Goal: Transaction & Acquisition: Purchase product/service

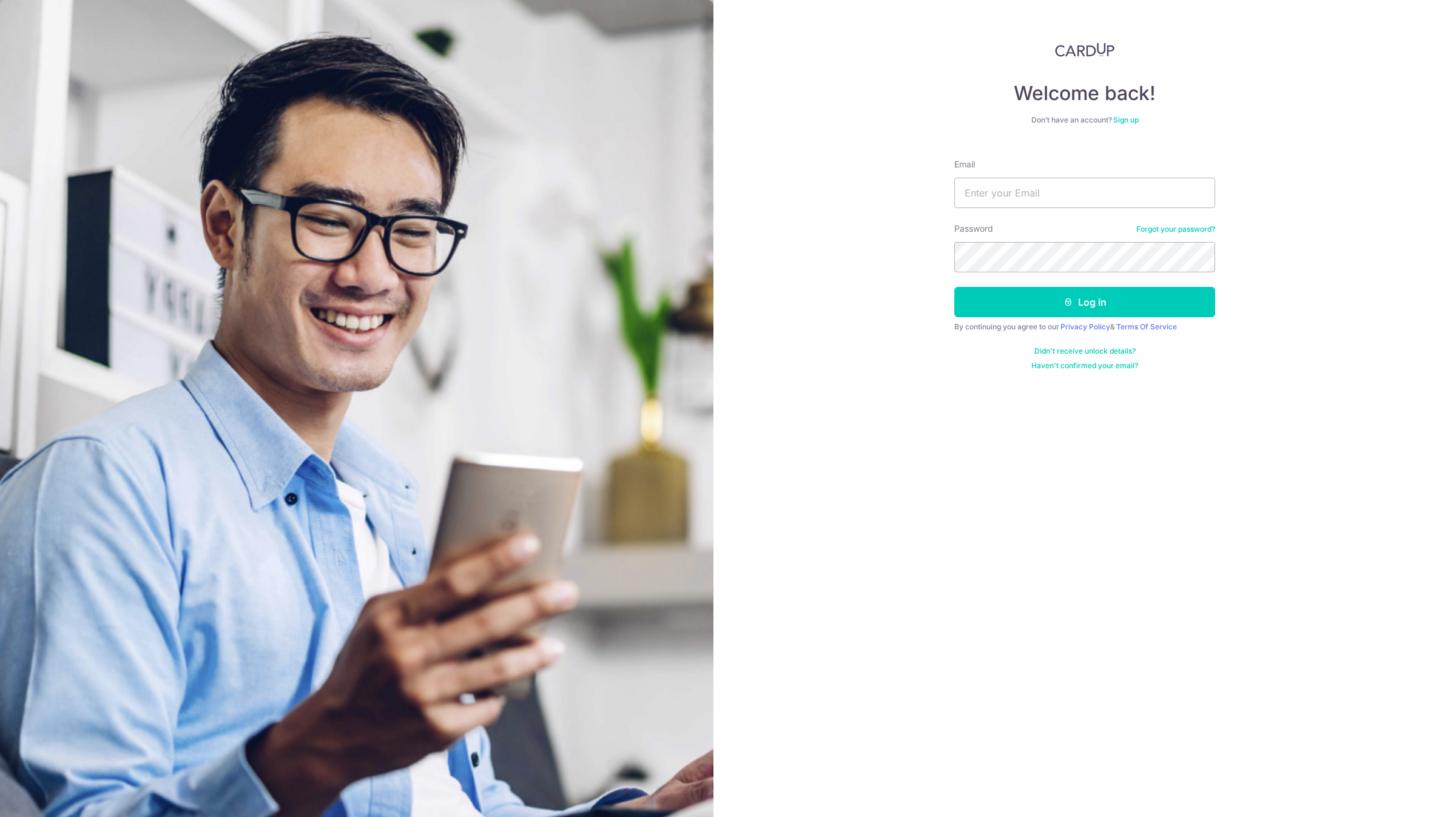
type input "account@elitesprings.com"
click at [954, 287] on button "Log in" at bounding box center [1084, 302] width 261 height 31
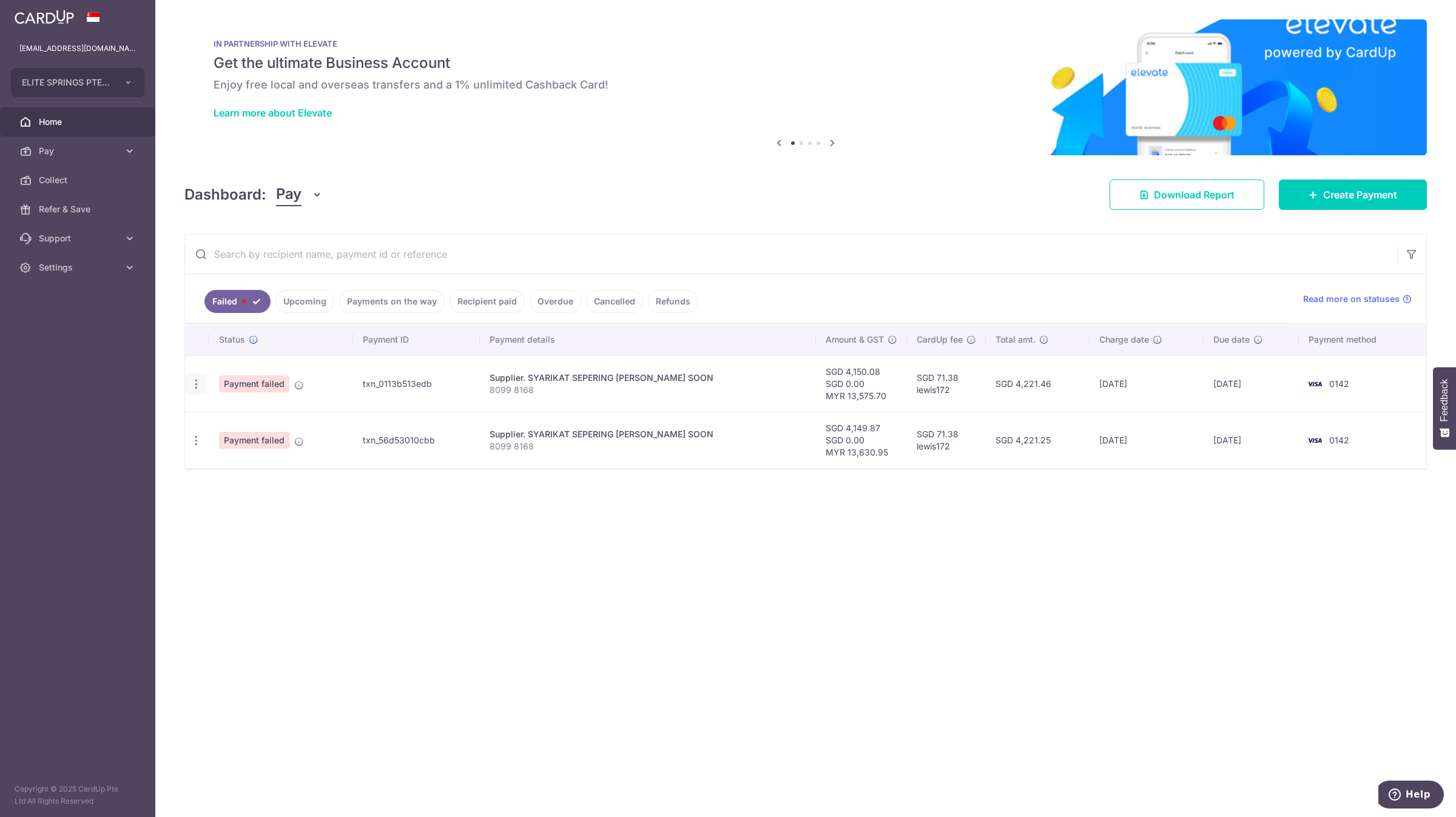
click at [194, 385] on icon "button" at bounding box center [196, 384] width 13 height 13
click at [384, 301] on link "Payments on the way" at bounding box center [392, 301] width 106 height 23
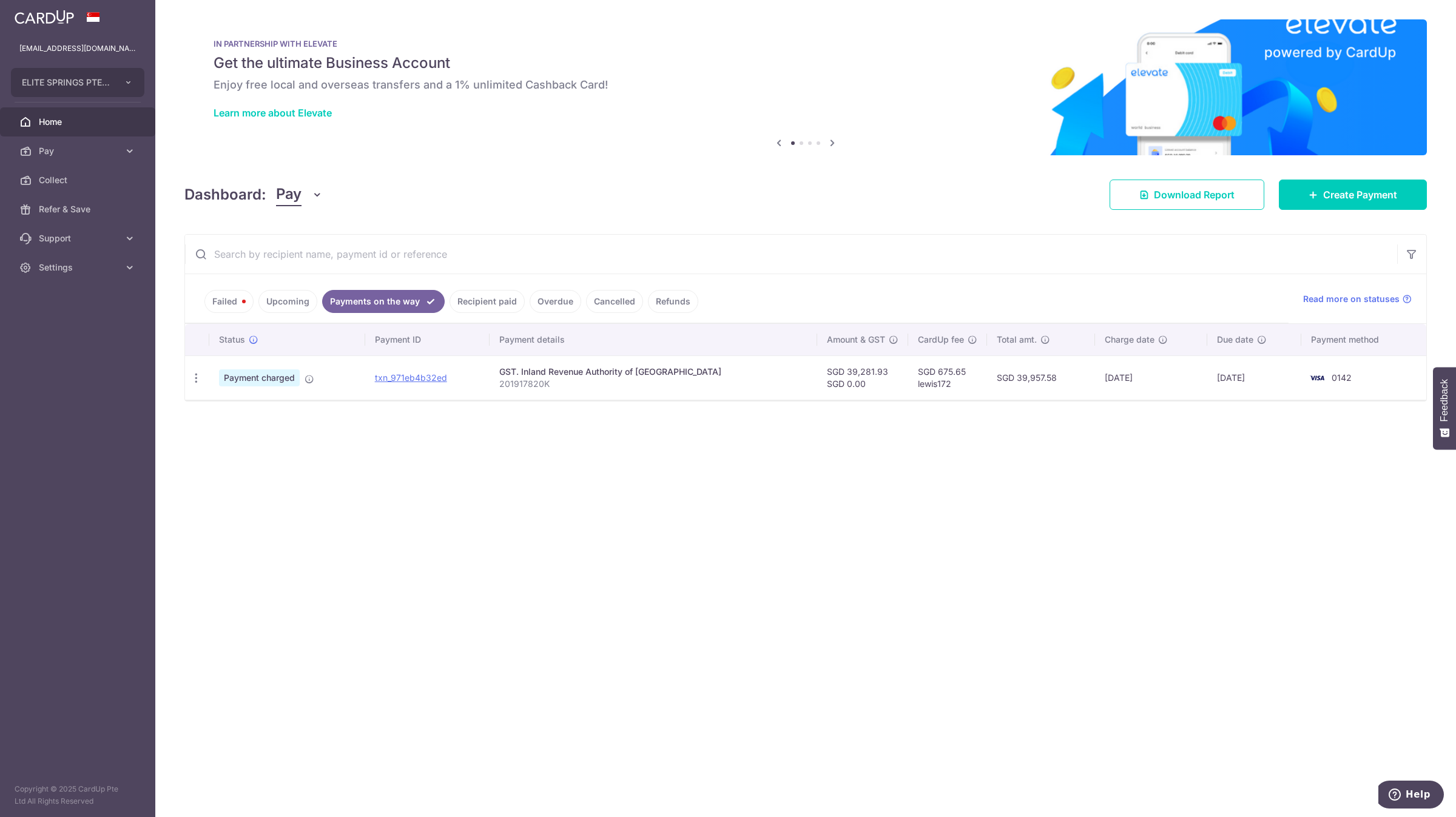
click at [454, 300] on link "Recipient paid" at bounding box center [487, 301] width 75 height 23
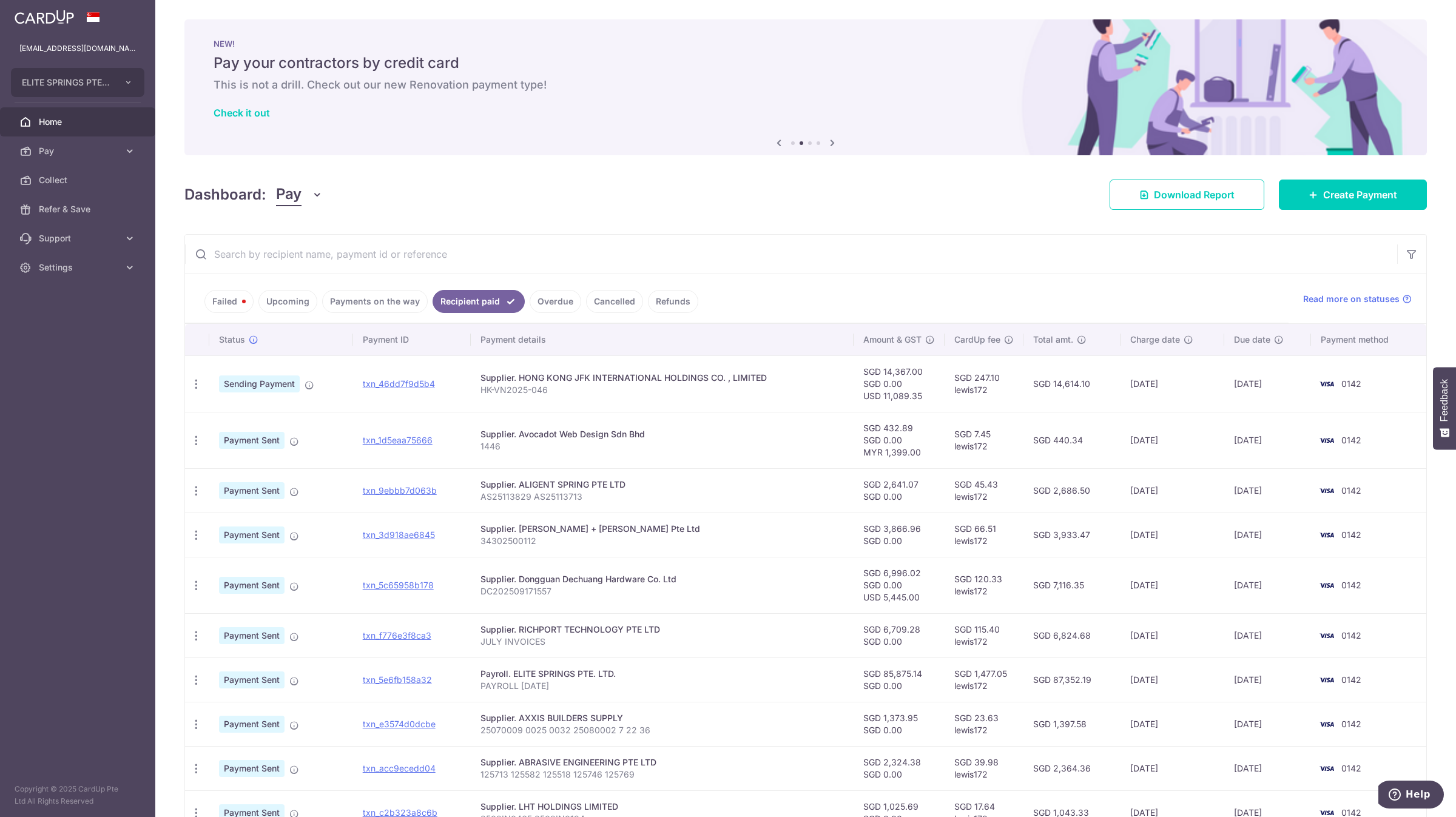
click at [497, 245] on input "text" at bounding box center [791, 254] width 1212 height 39
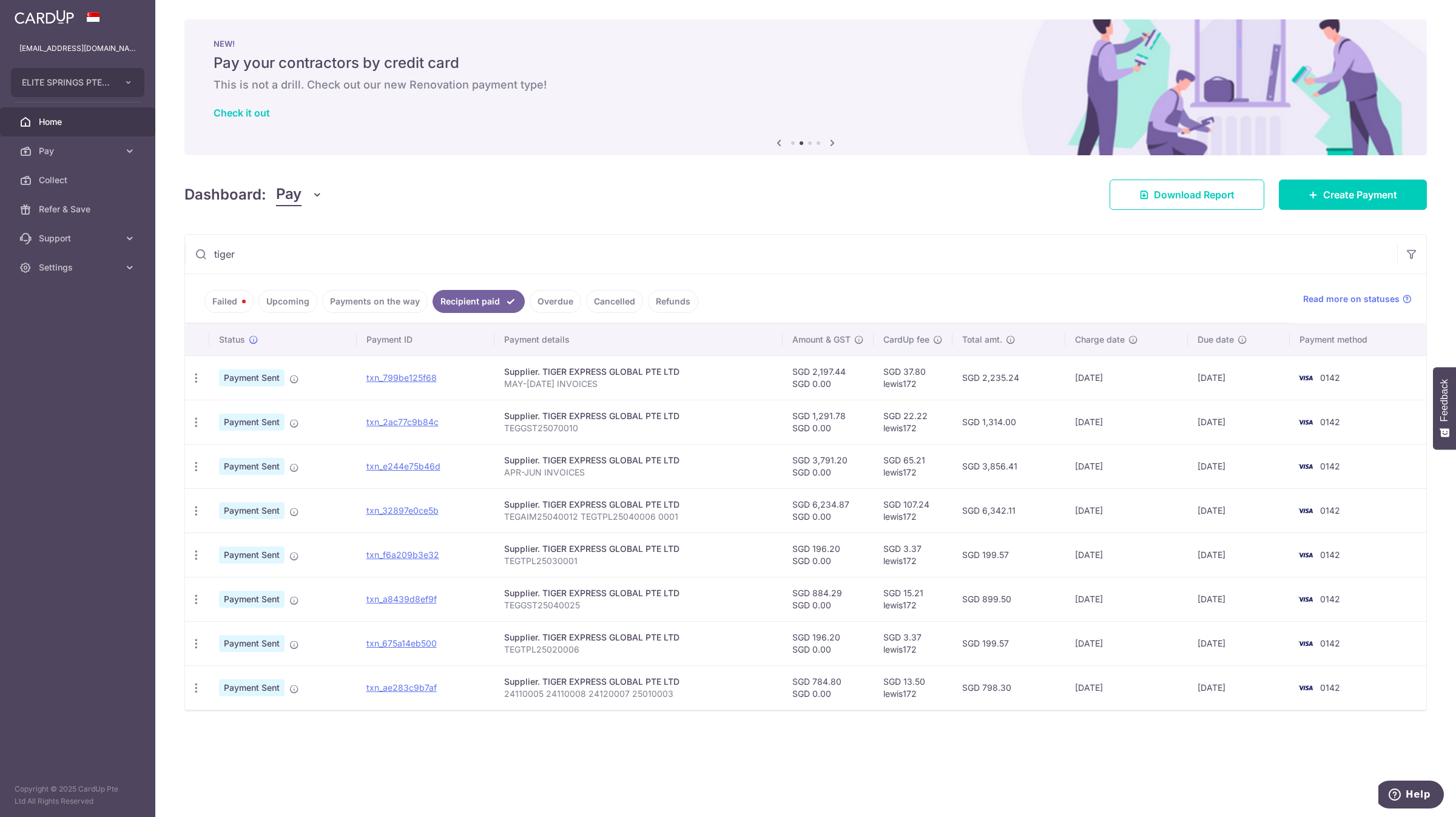
type input "tiger"
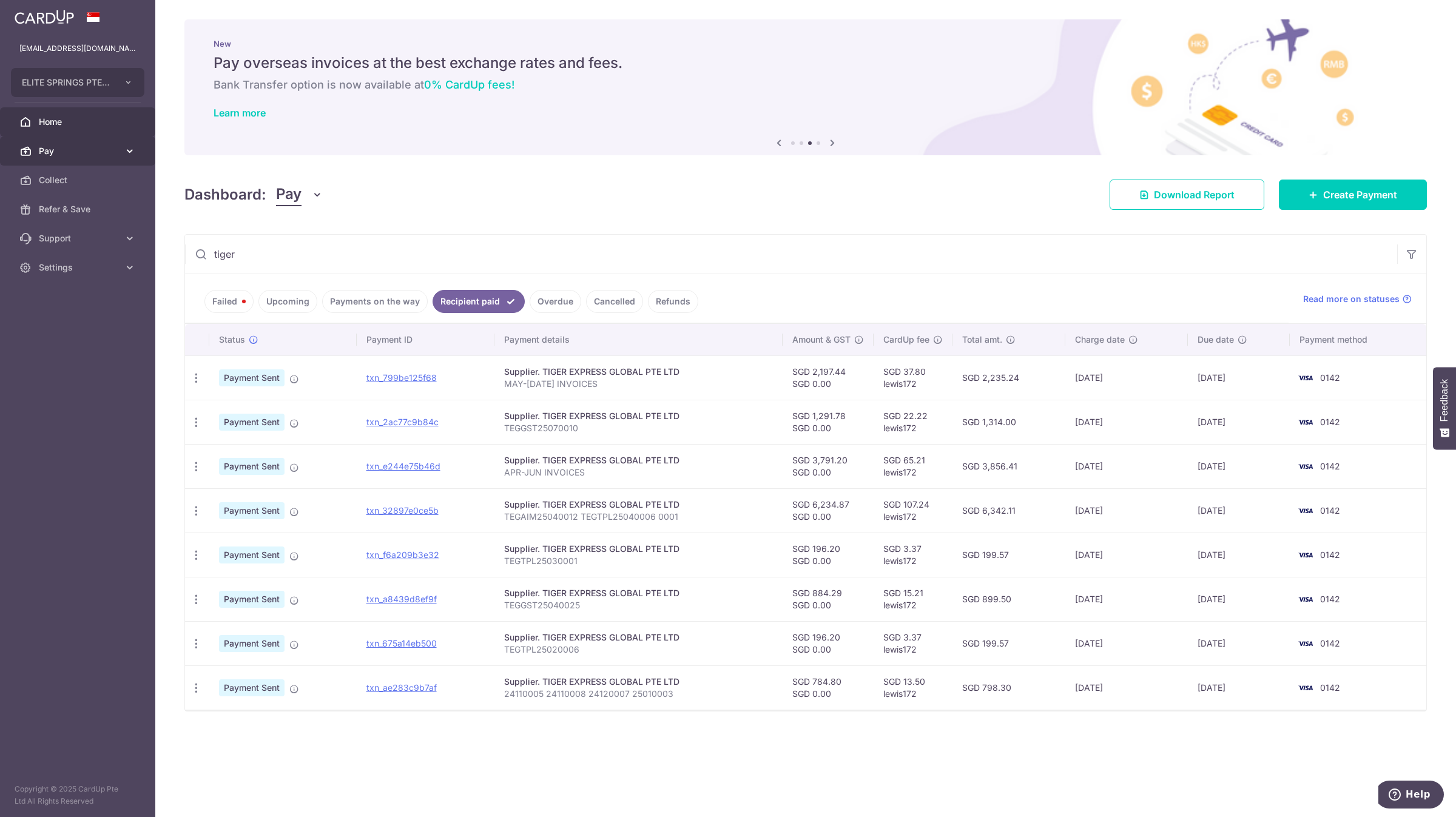
click at [102, 148] on span "Pay" at bounding box center [79, 151] width 80 height 12
click at [111, 181] on span "Payments" at bounding box center [79, 181] width 80 height 12
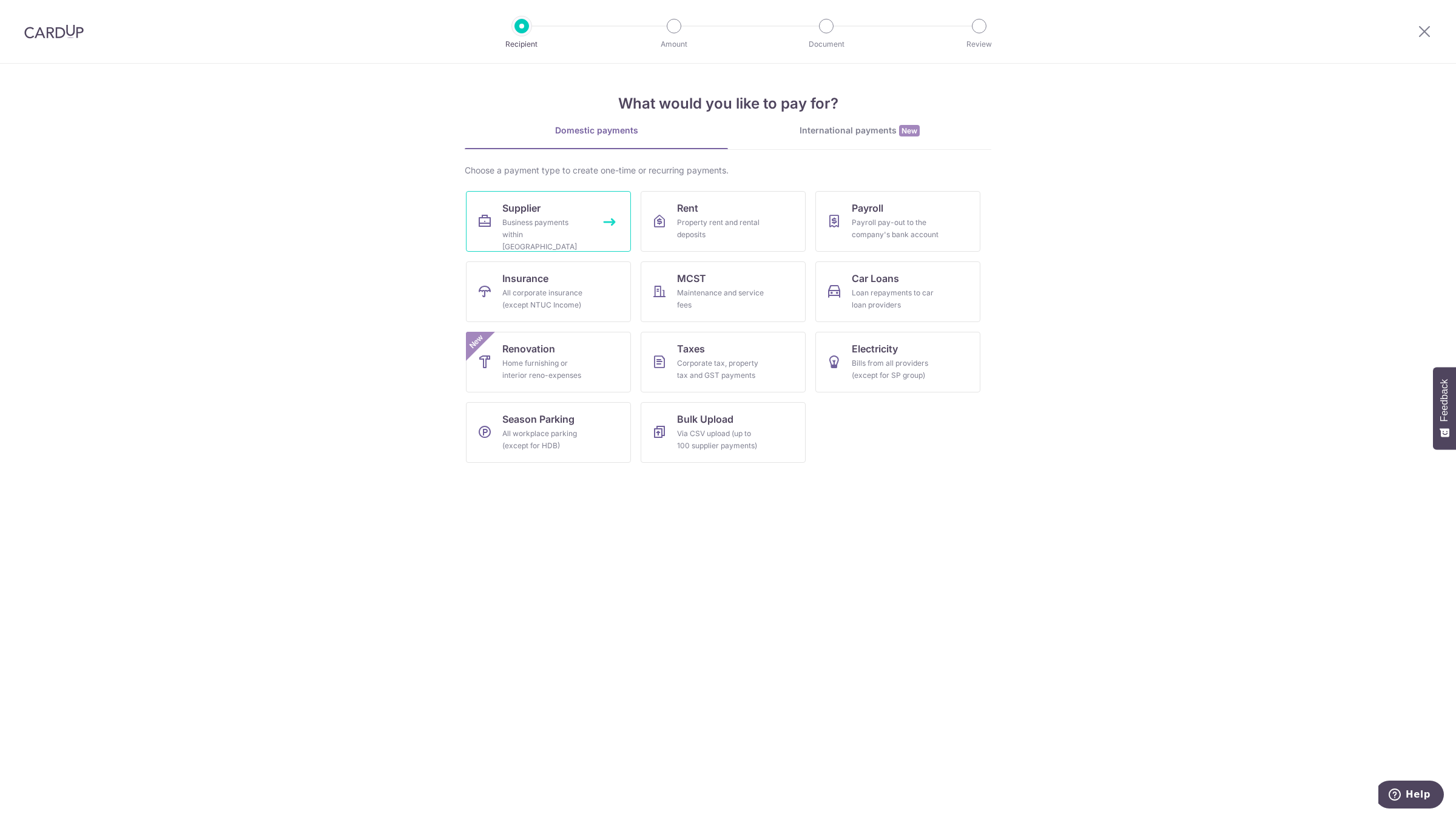
click at [607, 220] on link "Supplier Business payments within [GEOGRAPHIC_DATA]" at bounding box center [549, 221] width 165 height 60
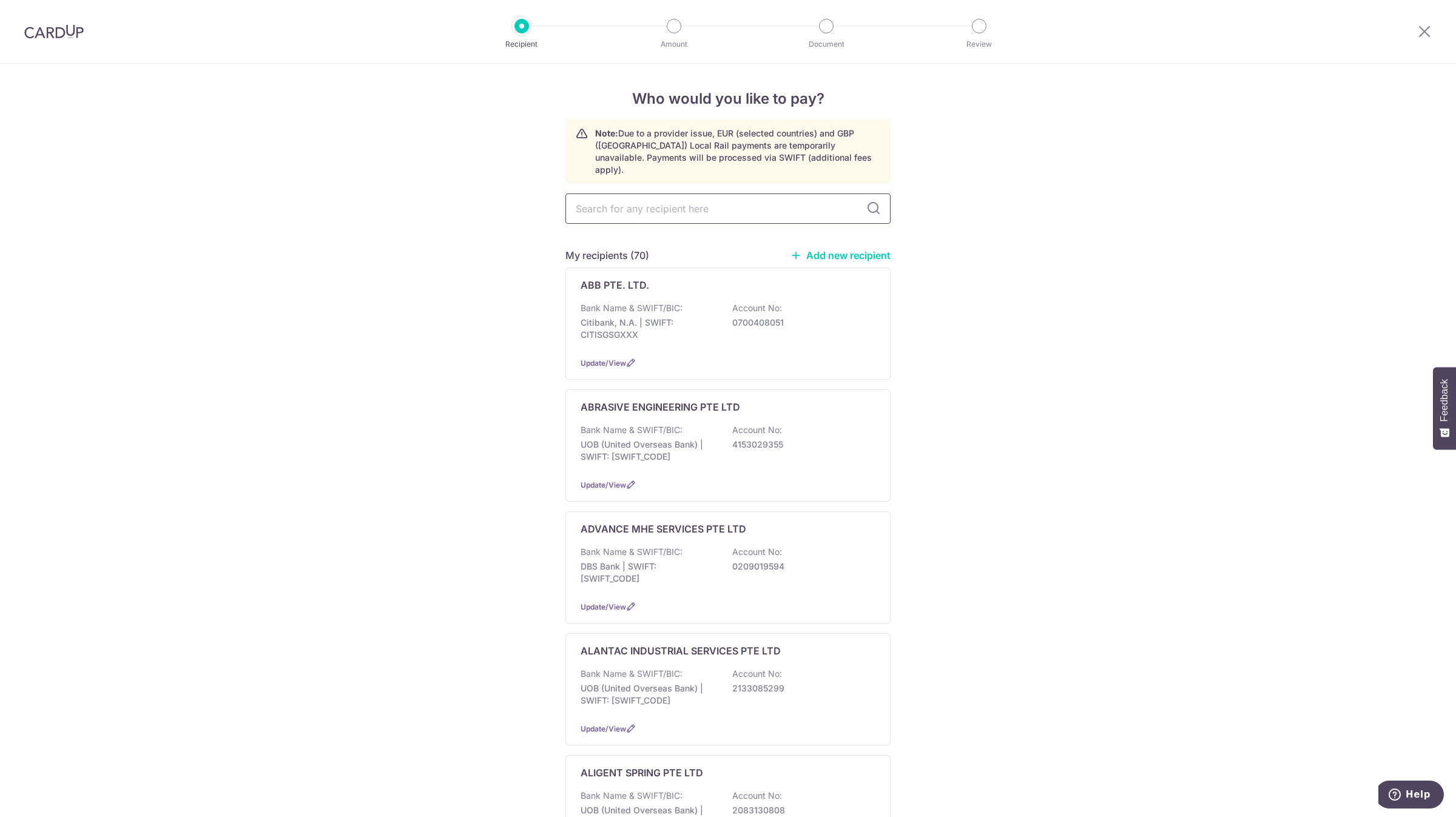
click at [648, 200] on input "text" at bounding box center [728, 209] width 325 height 31
type input "tiger"
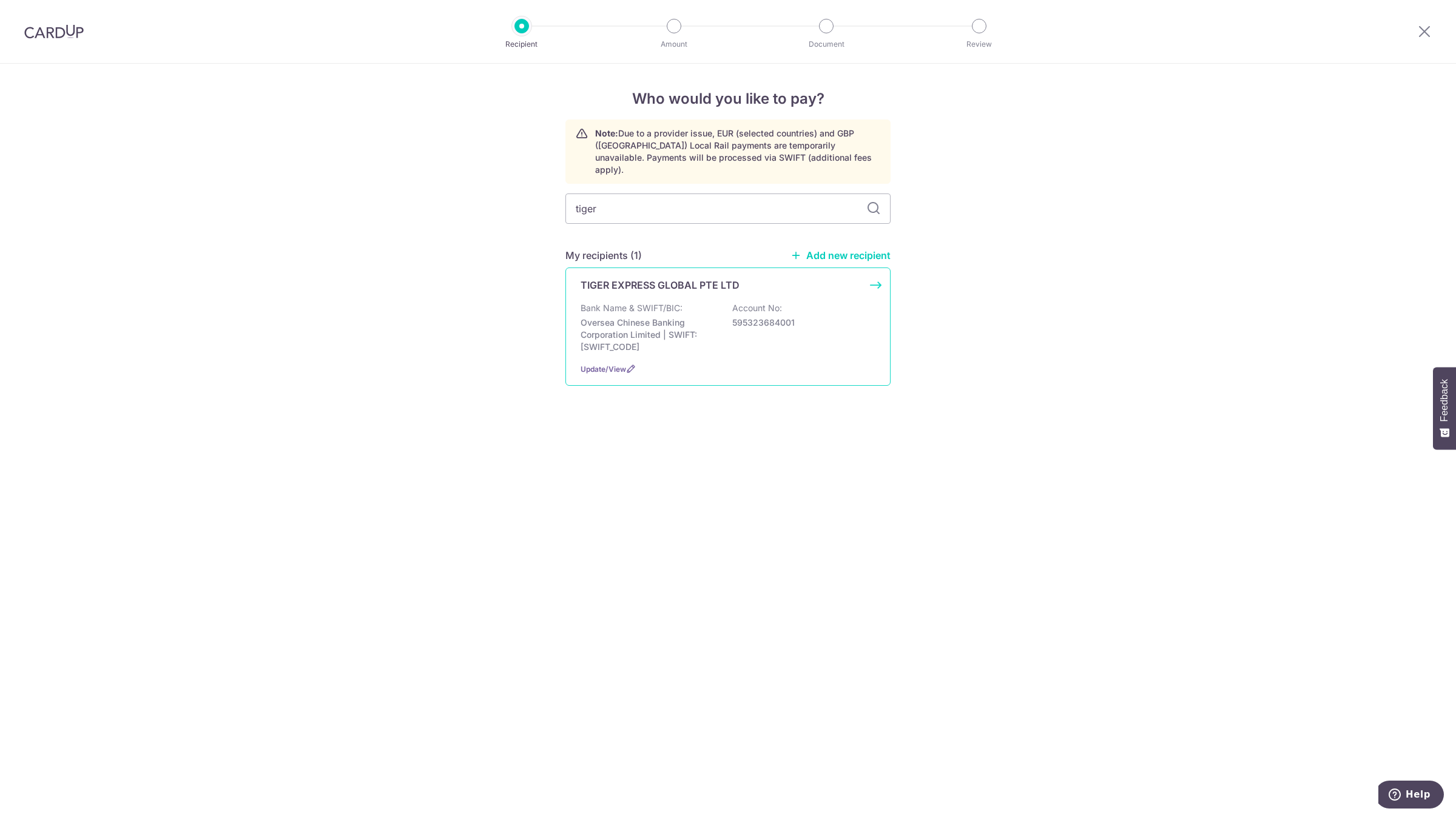
click at [662, 278] on p "TIGER EXPRESS GLOBAL PTE LTD" at bounding box center [660, 285] width 159 height 15
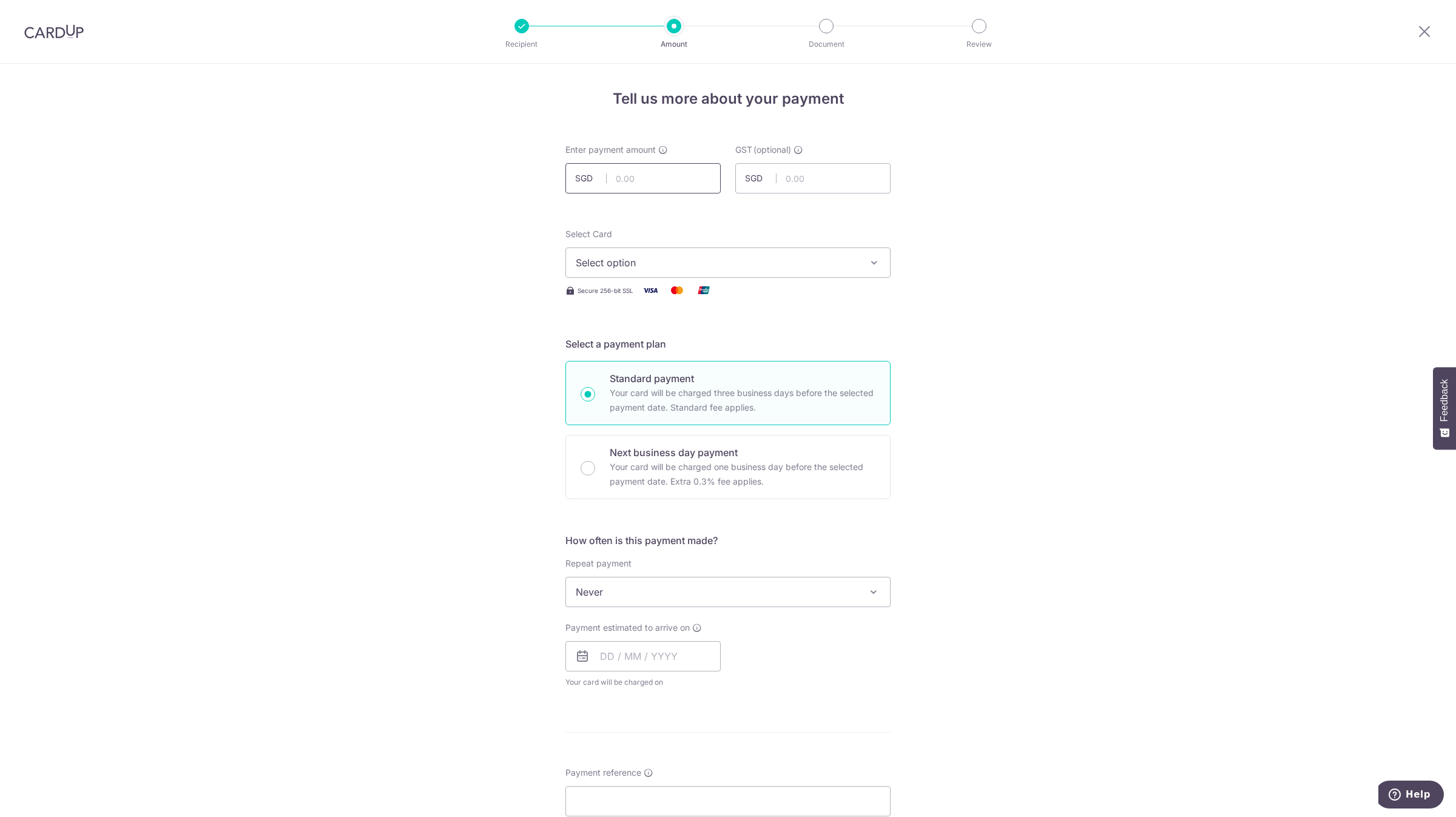
click at [643, 190] on input "text" at bounding box center [643, 178] width 155 height 31
type input "15,332.60"
type input "0.00"
drag, startPoint x: 698, startPoint y: 258, endPoint x: 695, endPoint y: 275, distance: 17.3
click at [698, 257] on span "Select option" at bounding box center [716, 262] width 282 height 15
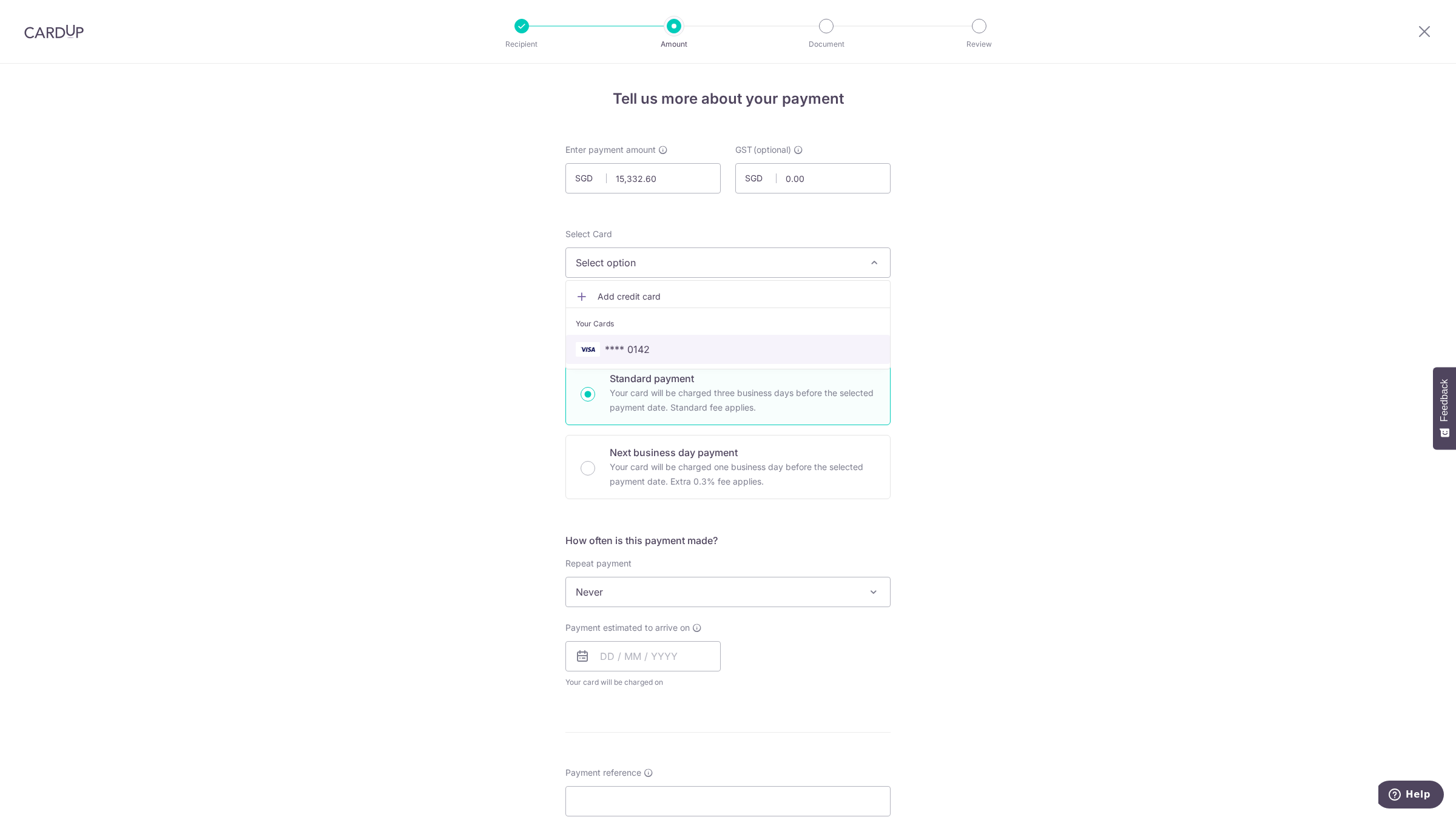
drag, startPoint x: 674, startPoint y: 347, endPoint x: 643, endPoint y: 359, distance: 33.2
click at [674, 347] on span "**** 0142" at bounding box center [728, 349] width 305 height 15
click at [327, 410] on div "Tell us more about your payment Enter payment amount SGD 15,332.60 15332.60 GST…" at bounding box center [728, 653] width 1456 height 1178
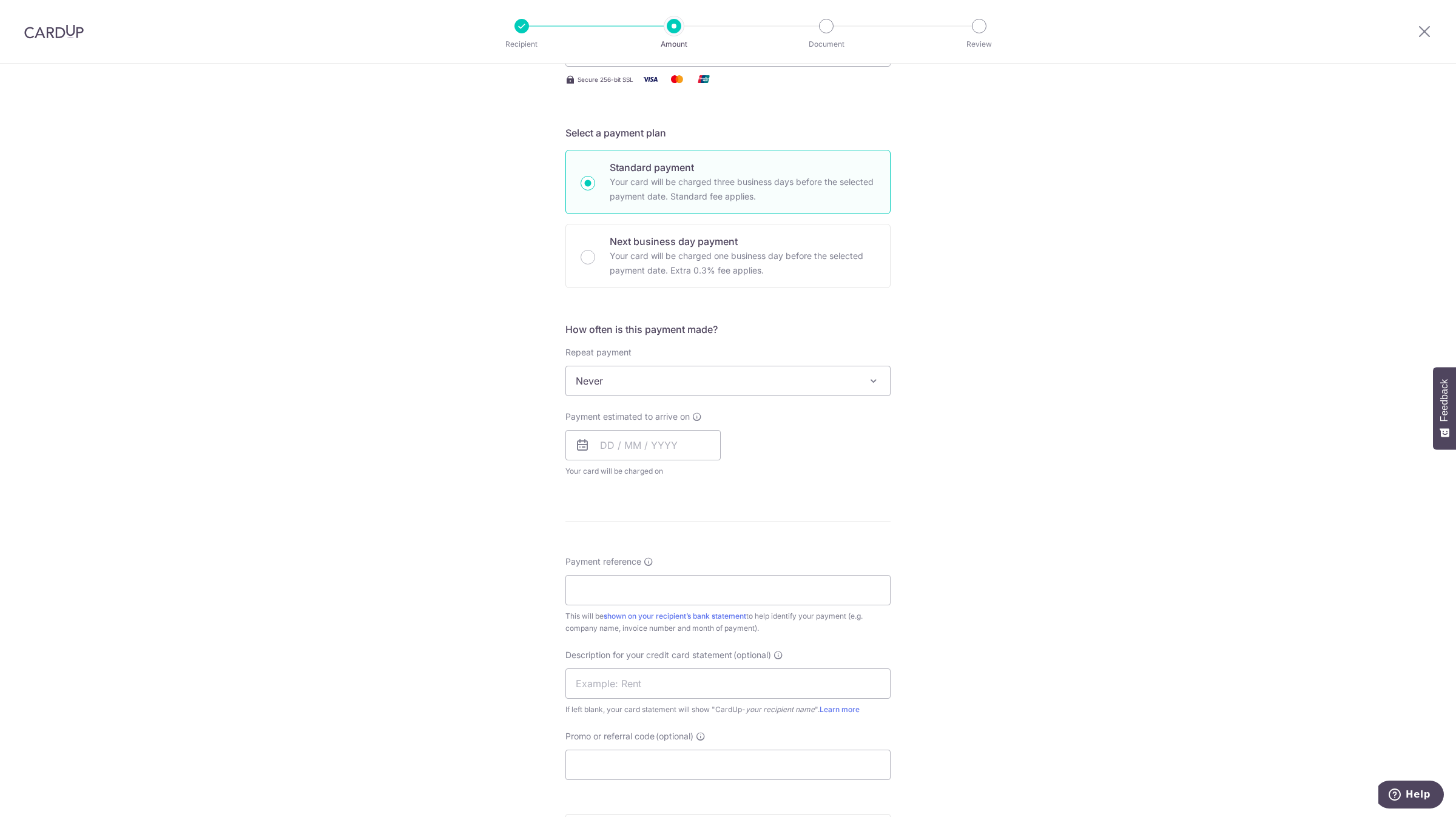
scroll to position [273, 0]
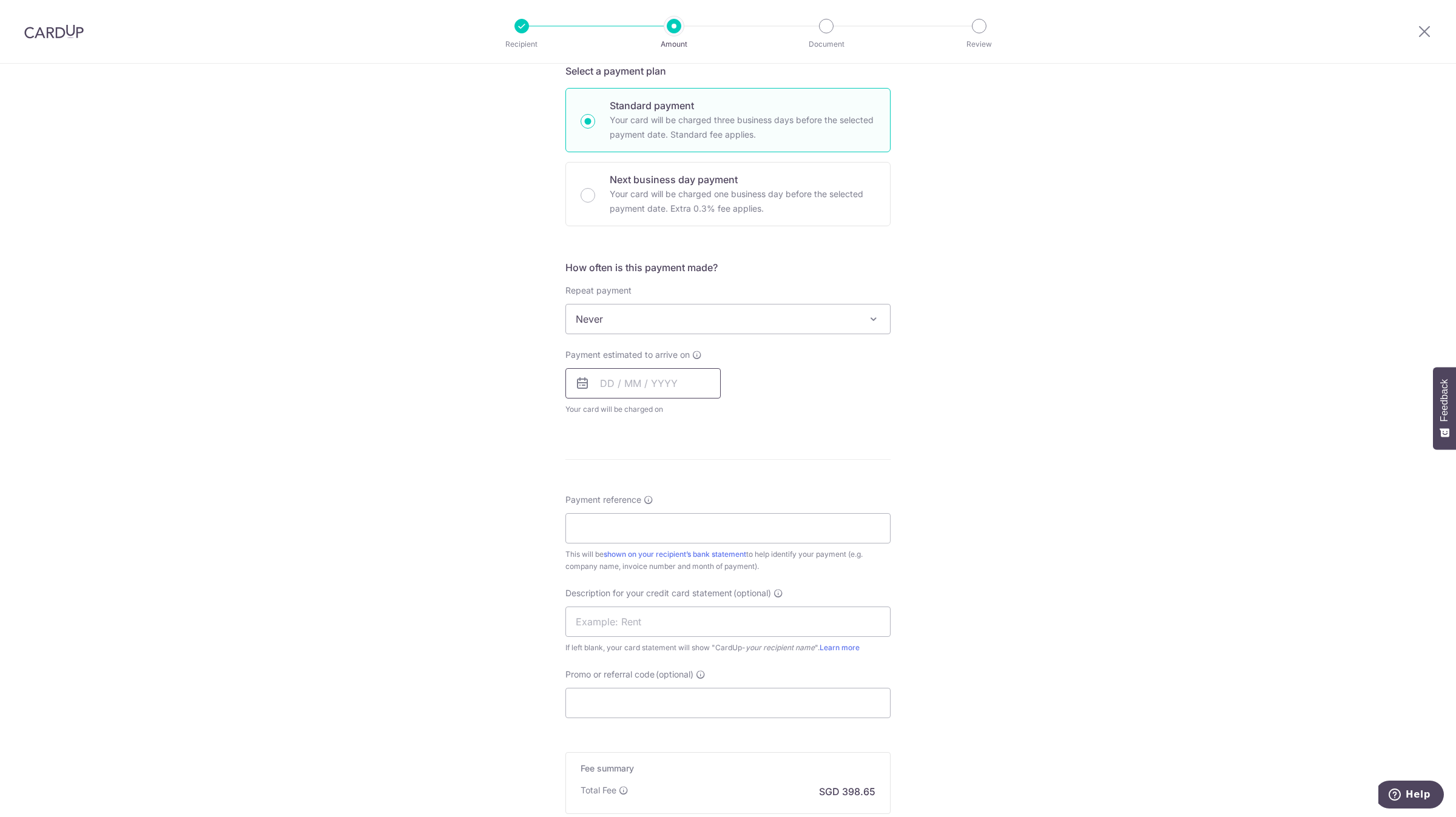
click at [630, 376] on input "text" at bounding box center [643, 383] width 155 height 31
click at [686, 496] on link "9" at bounding box center [687, 493] width 19 height 19
type input "09/10/2025"
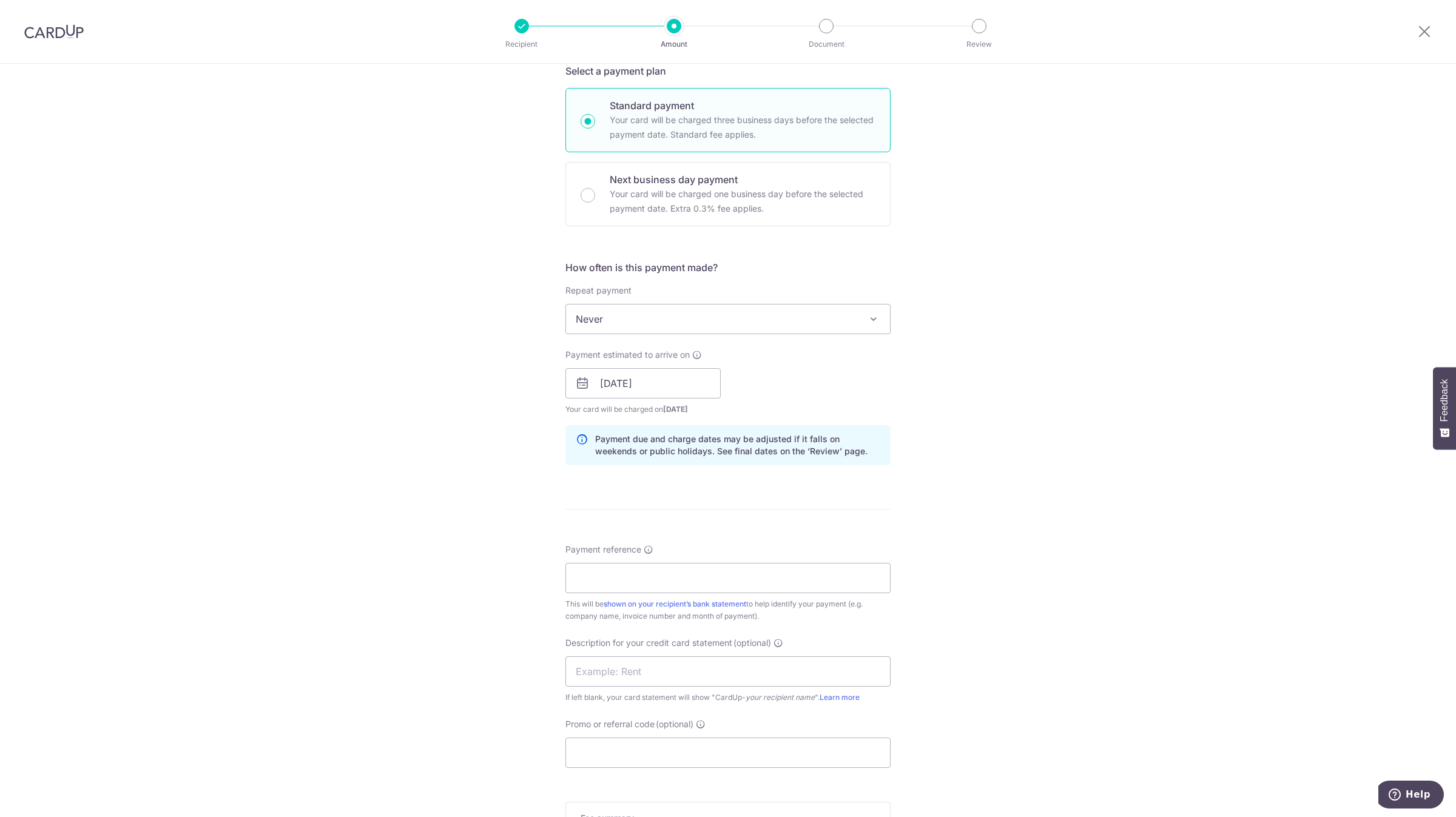
click at [466, 479] on div "Tell us more about your payment Enter payment amount SGD 15,332.60 15332.60 GST…" at bounding box center [728, 405] width 1456 height 1228
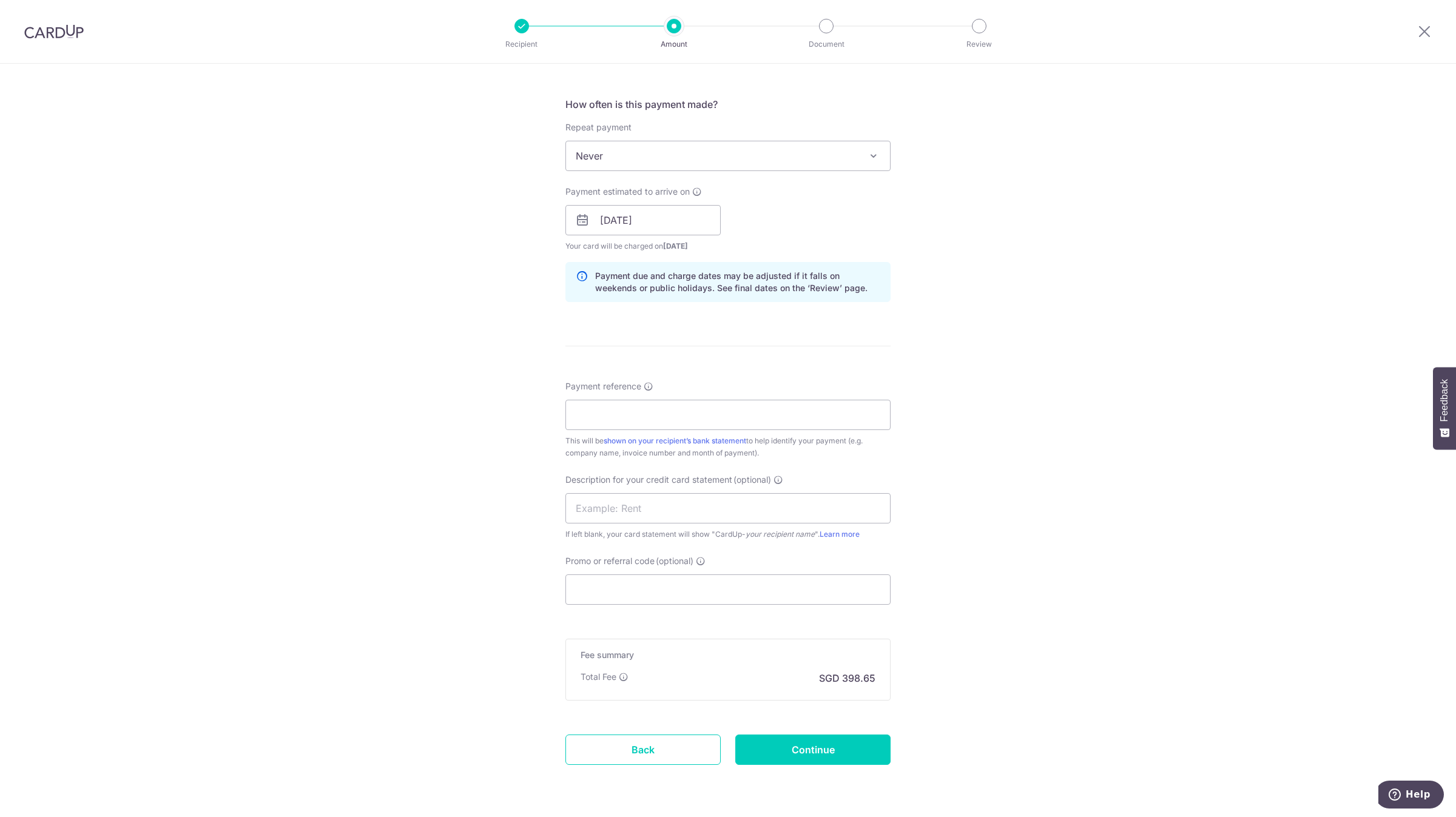
scroll to position [475, 0]
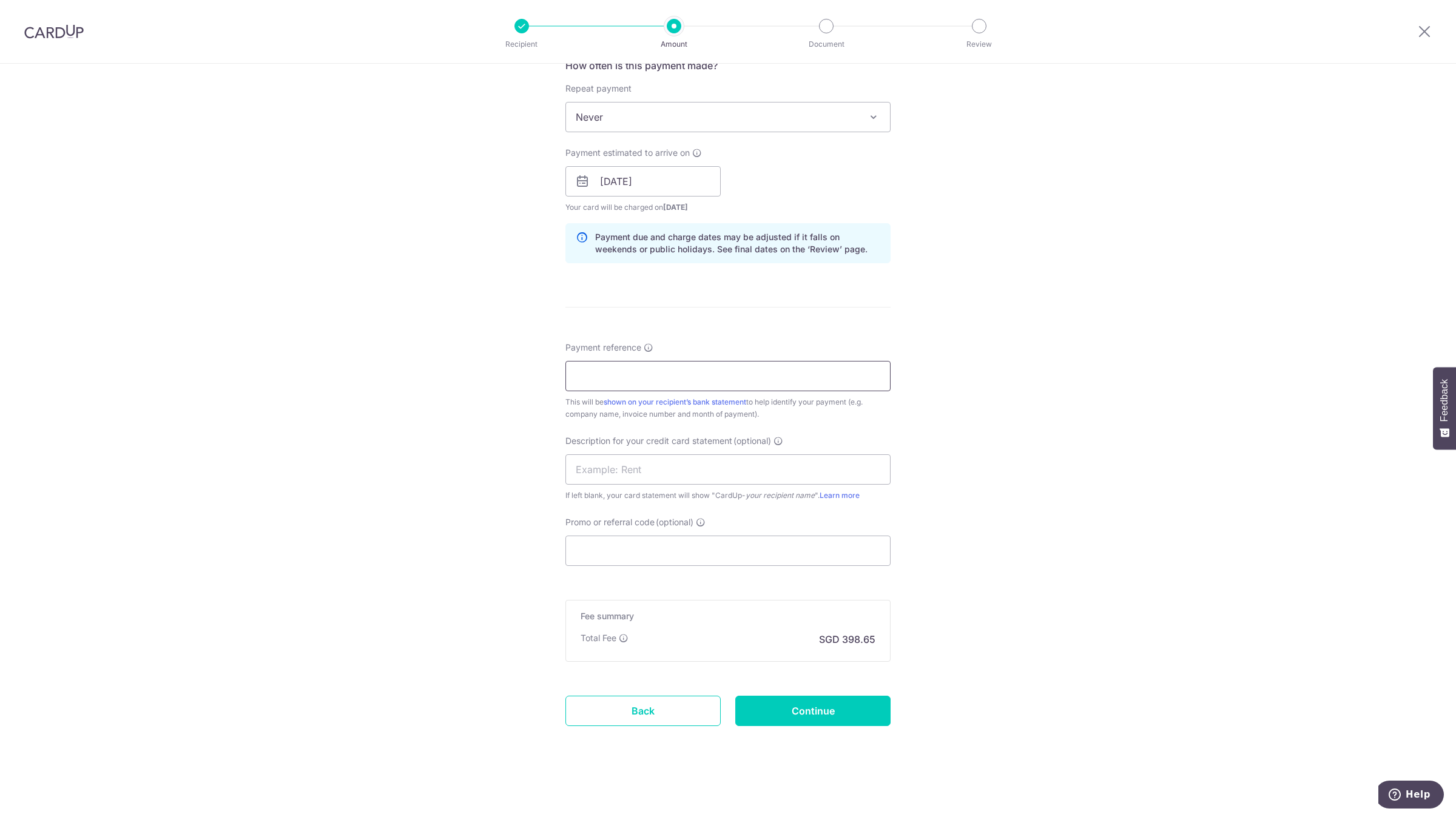
click at [645, 367] on input "Payment reference" at bounding box center [728, 376] width 325 height 31
type input "JULY - SEP INVOICES"
type input "TIGER JUL-SEP25"
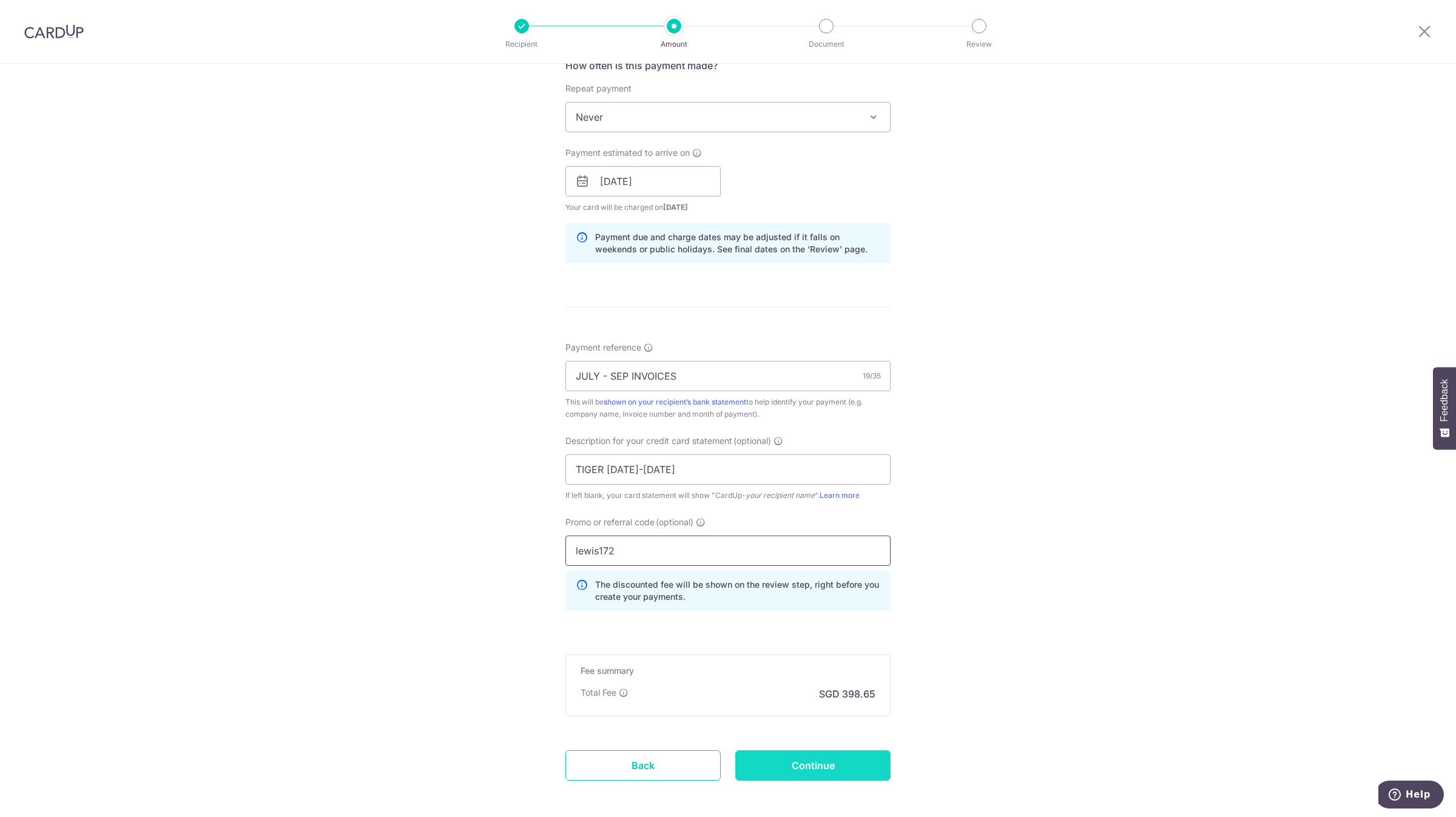
type input "lewis172"
click at [810, 755] on input "Continue" at bounding box center [813, 766] width 155 height 31
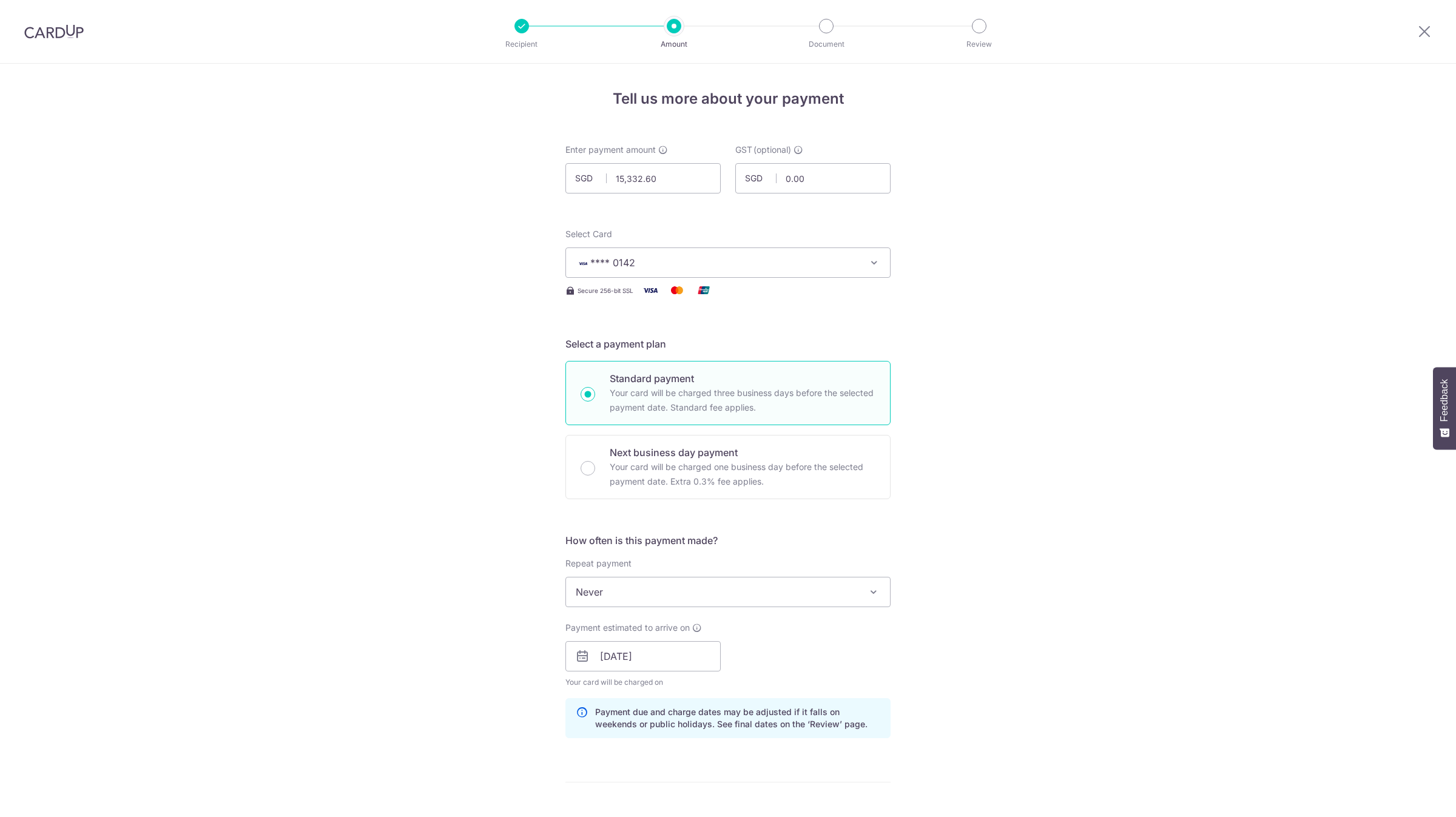
scroll to position [546, 0]
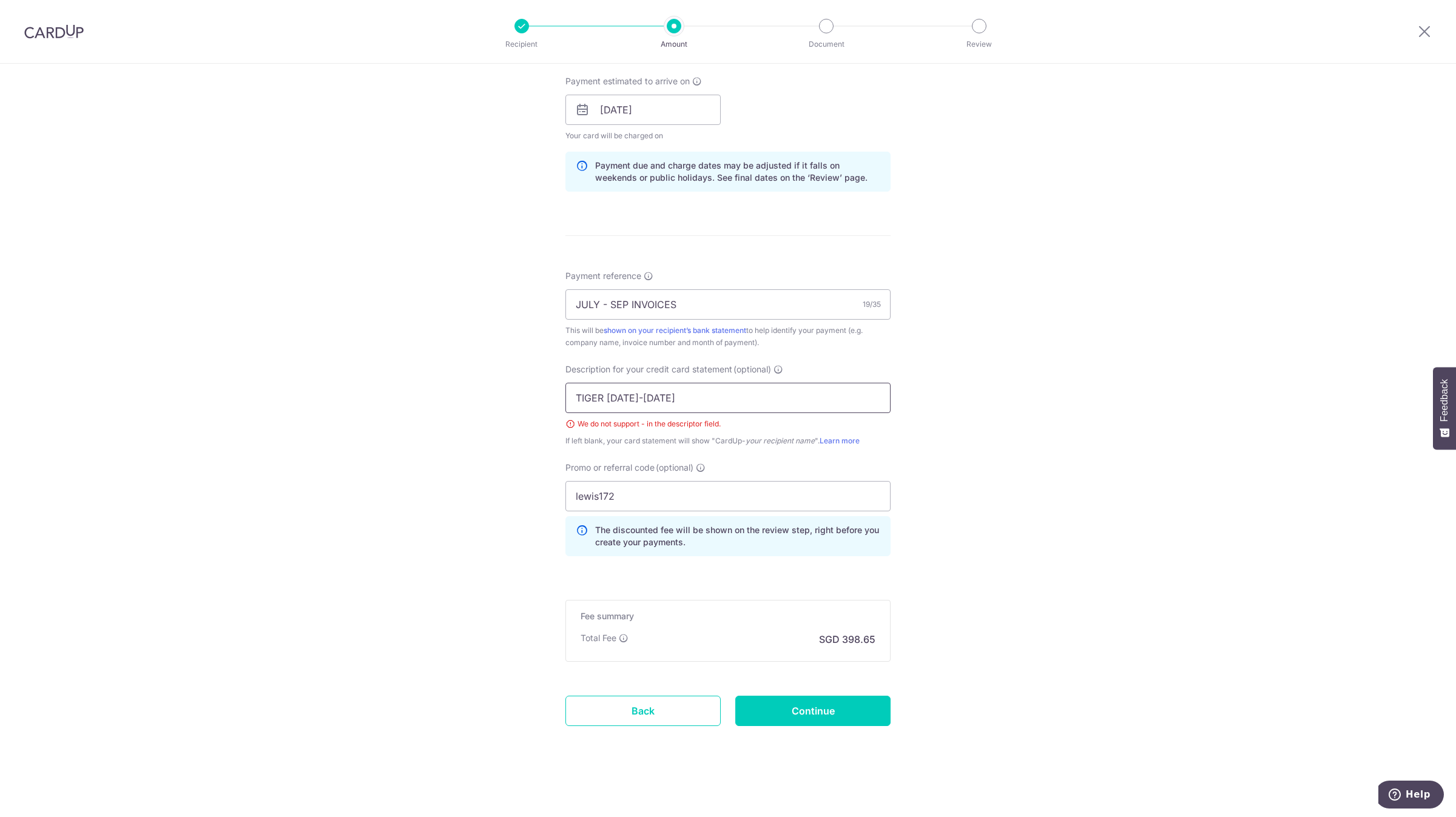
click at [625, 394] on input "TIGER [DATE]-[DATE]" at bounding box center [728, 398] width 325 height 31
type input "TIGER [DATE] [DATE]"
click at [804, 707] on input "Continue" at bounding box center [813, 711] width 155 height 31
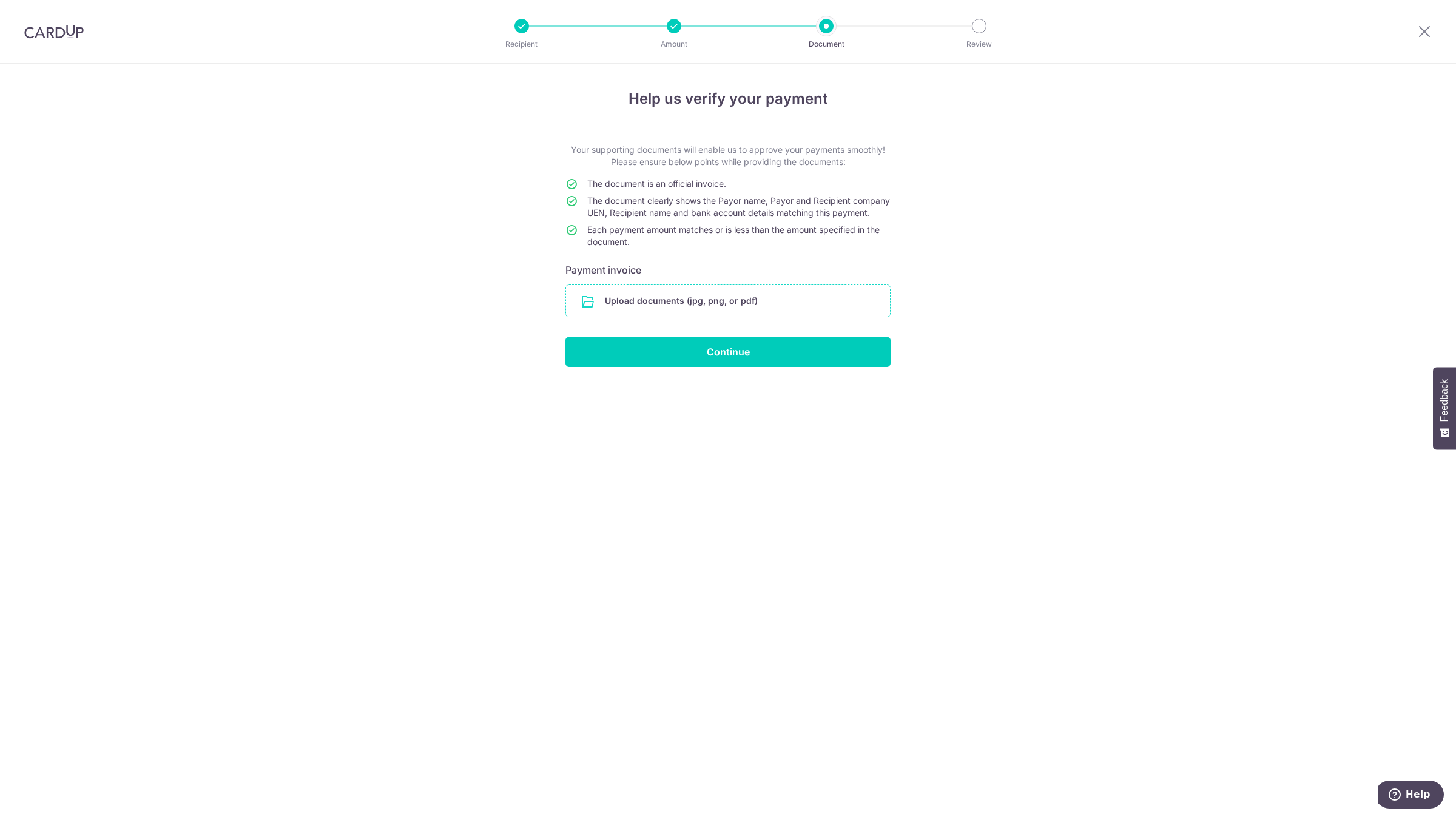
click at [738, 314] on input "file" at bounding box center [728, 301] width 324 height 31
click at [701, 309] on input "file" at bounding box center [728, 301] width 324 height 31
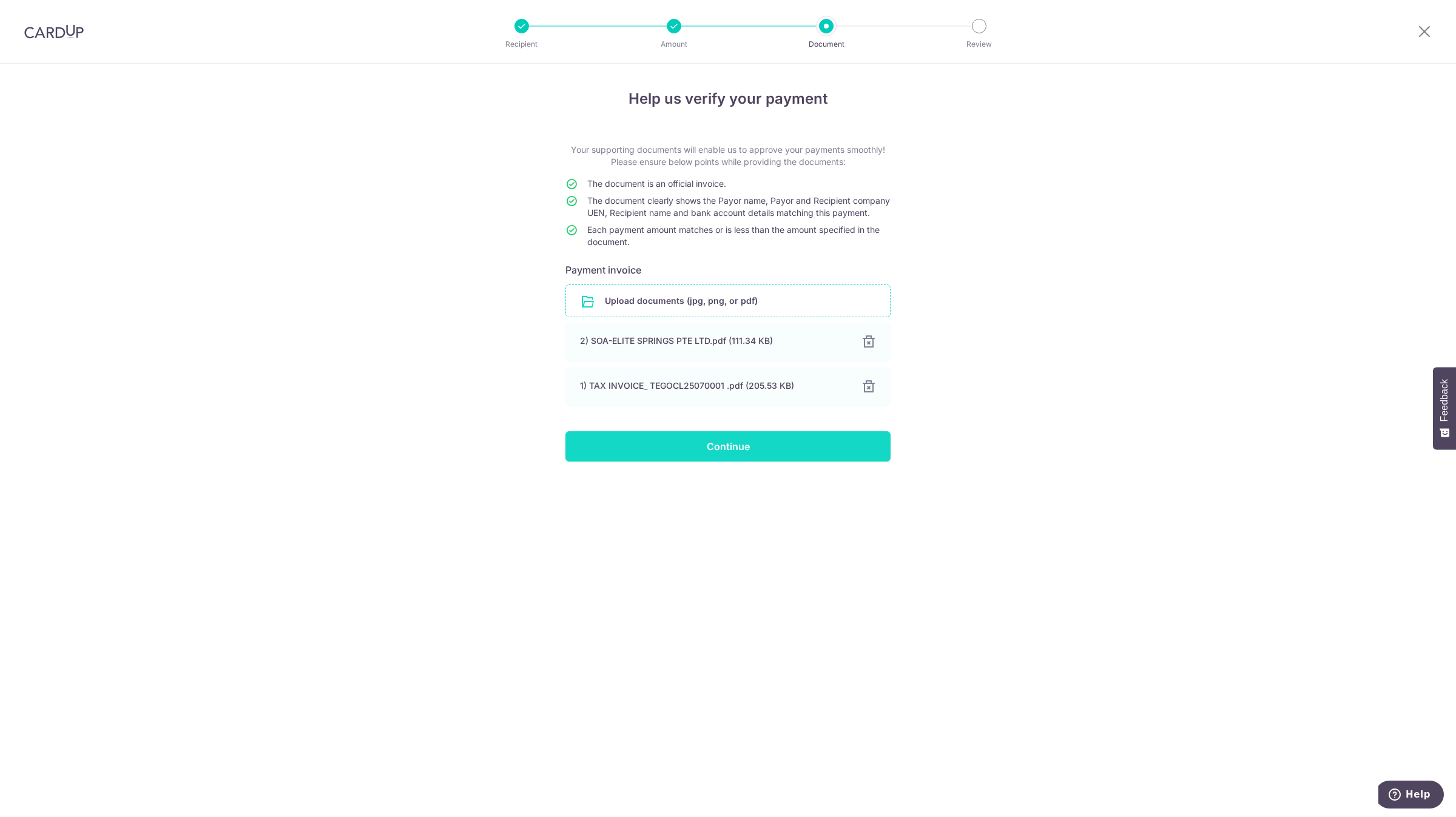
click at [594, 461] on input "Continue" at bounding box center [728, 447] width 325 height 31
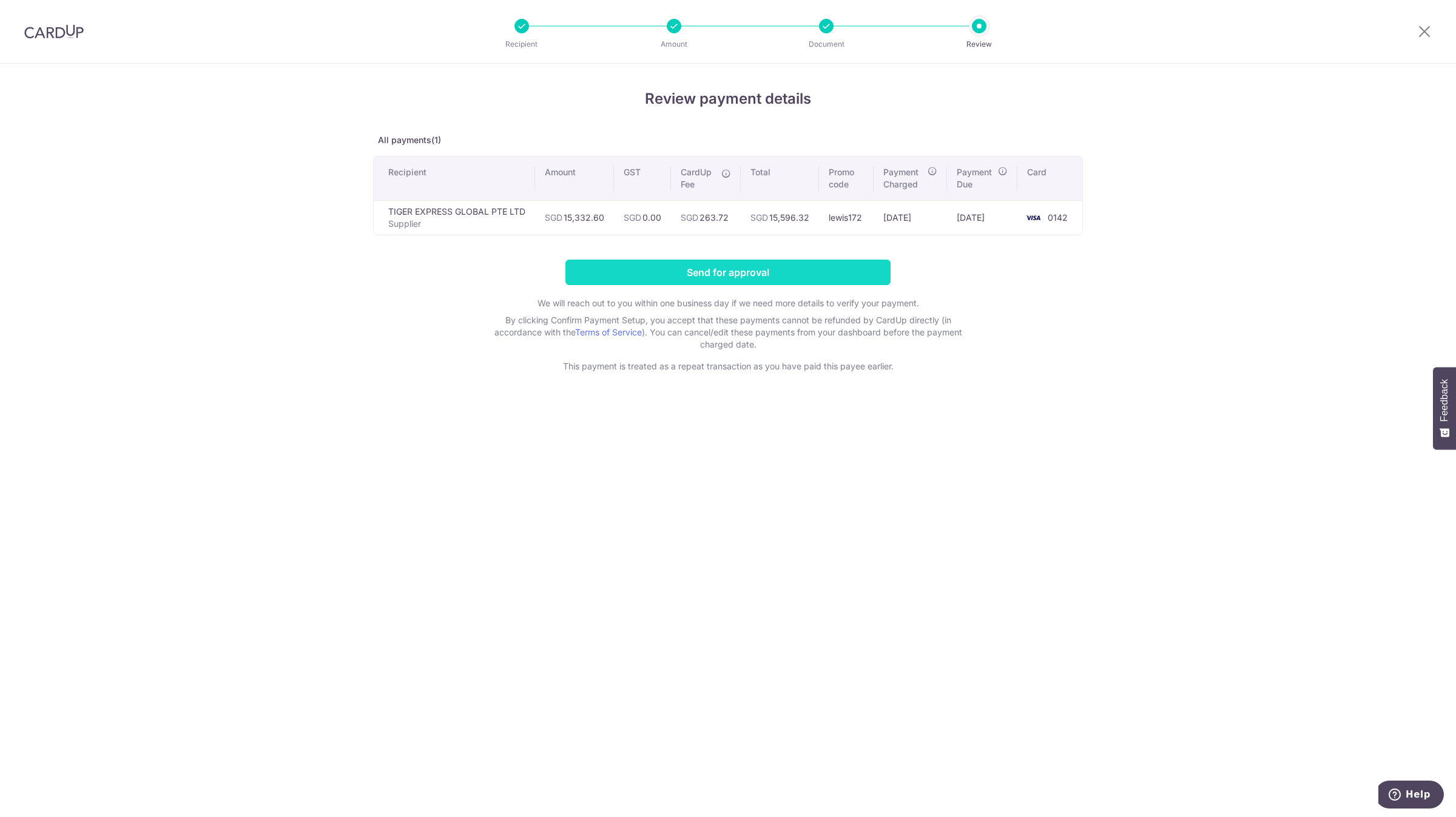
click at [692, 274] on input "Send for approval" at bounding box center [728, 272] width 325 height 25
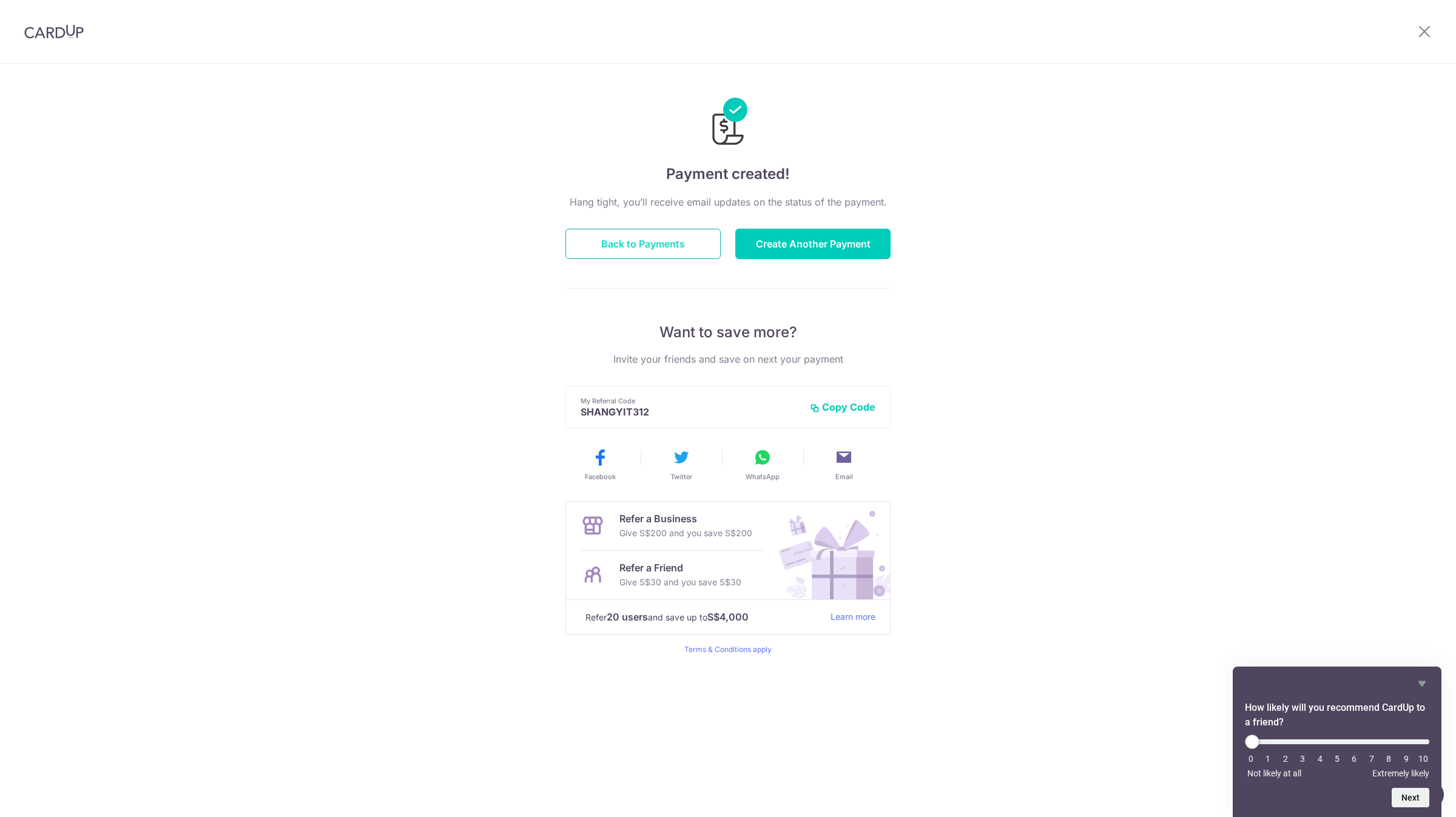
click at [710, 246] on button "Back to Payments" at bounding box center [643, 244] width 155 height 31
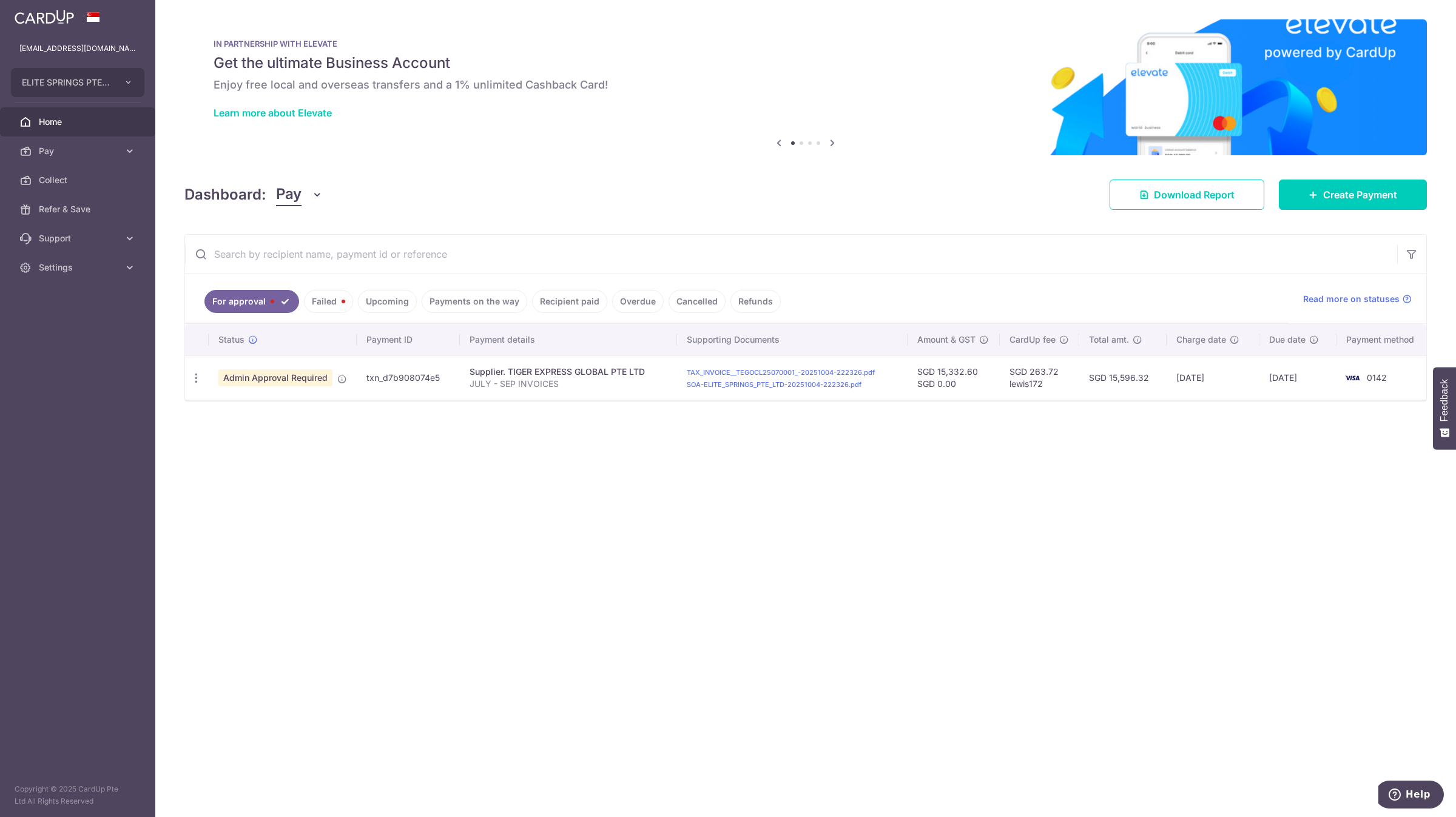
click at [444, 251] on input "text" at bounding box center [791, 254] width 1212 height 39
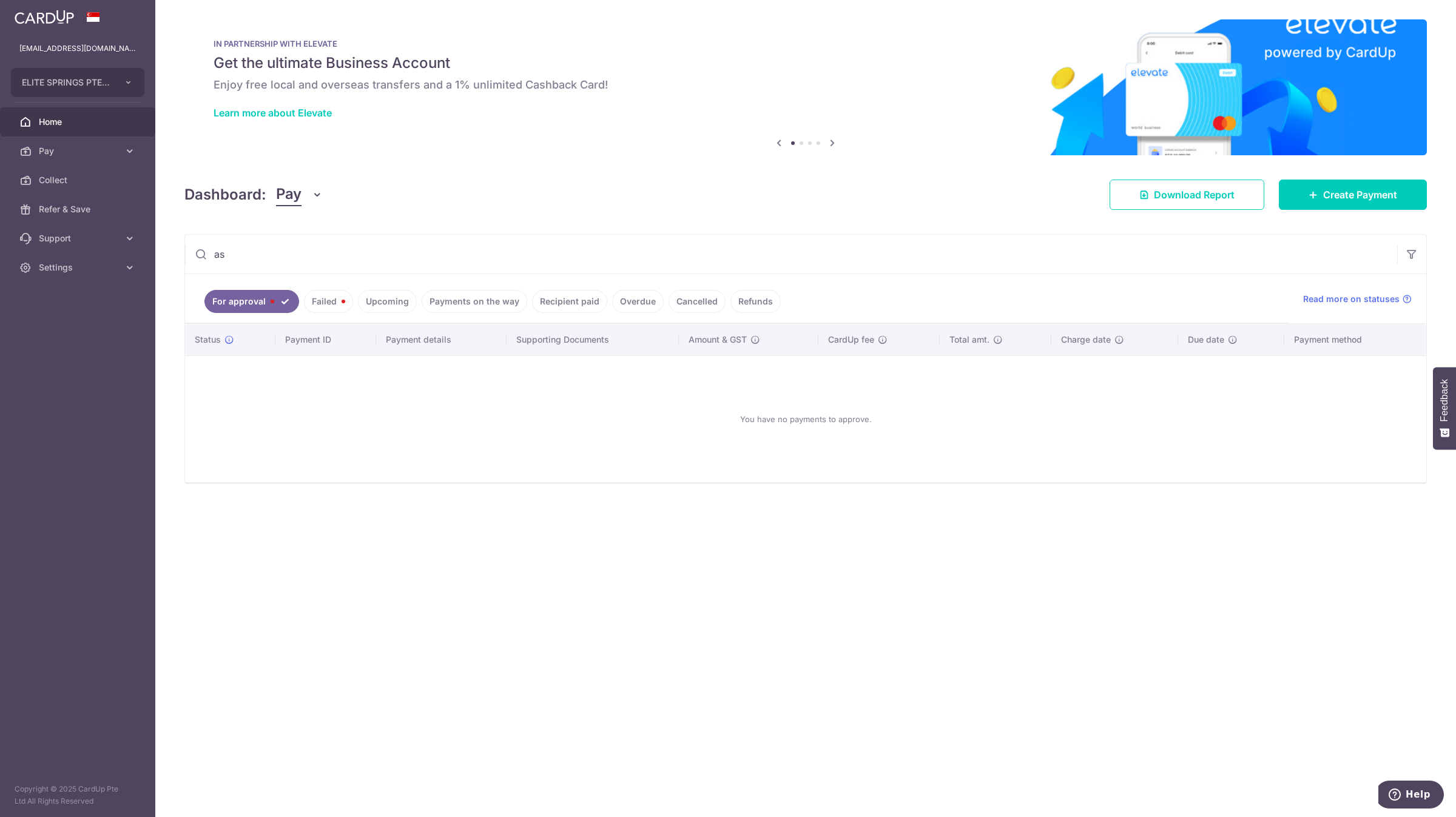
click at [567, 300] on link "Recipient paid" at bounding box center [569, 301] width 75 height 23
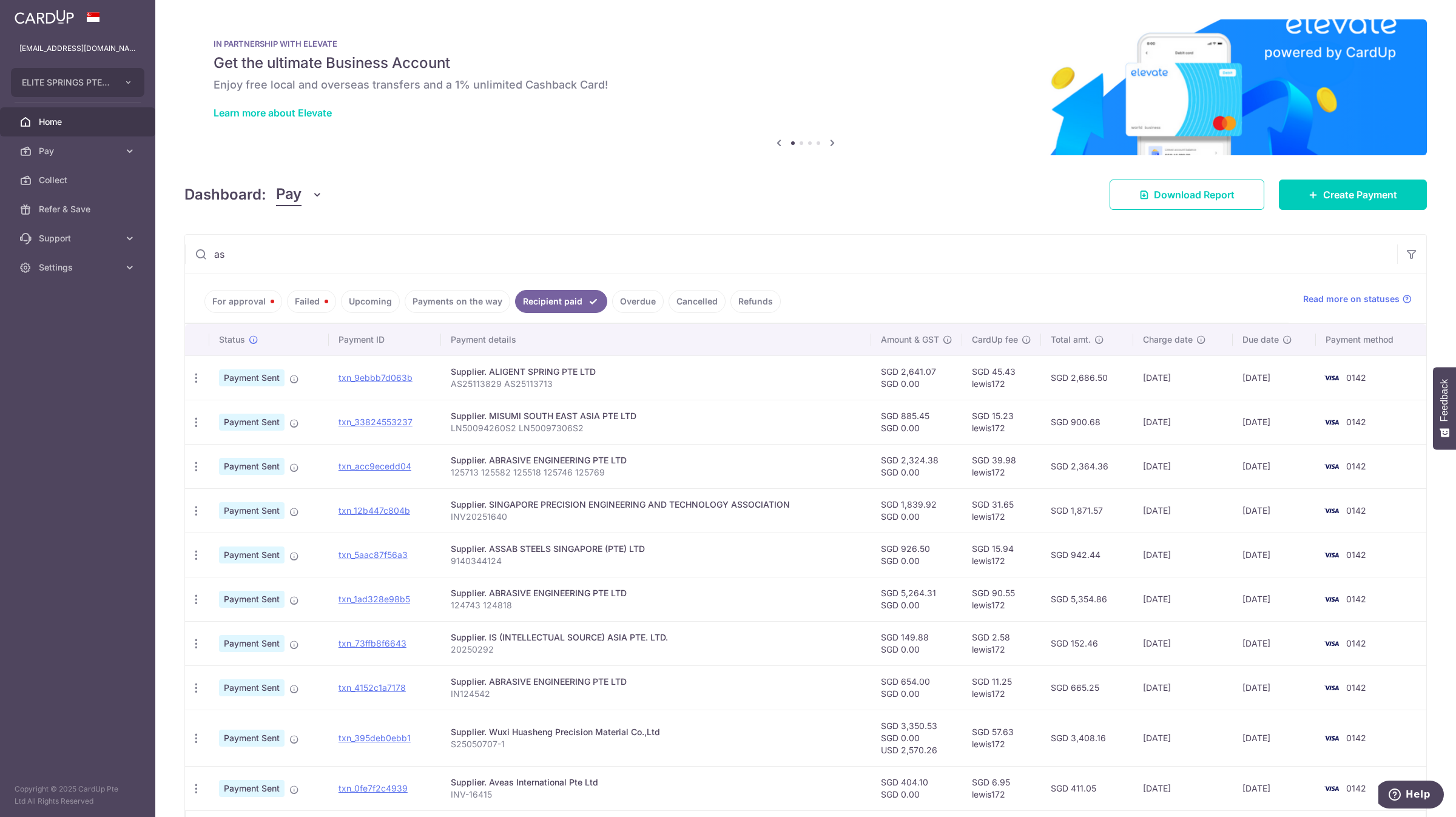
click at [369, 254] on input "as" at bounding box center [791, 254] width 1212 height 39
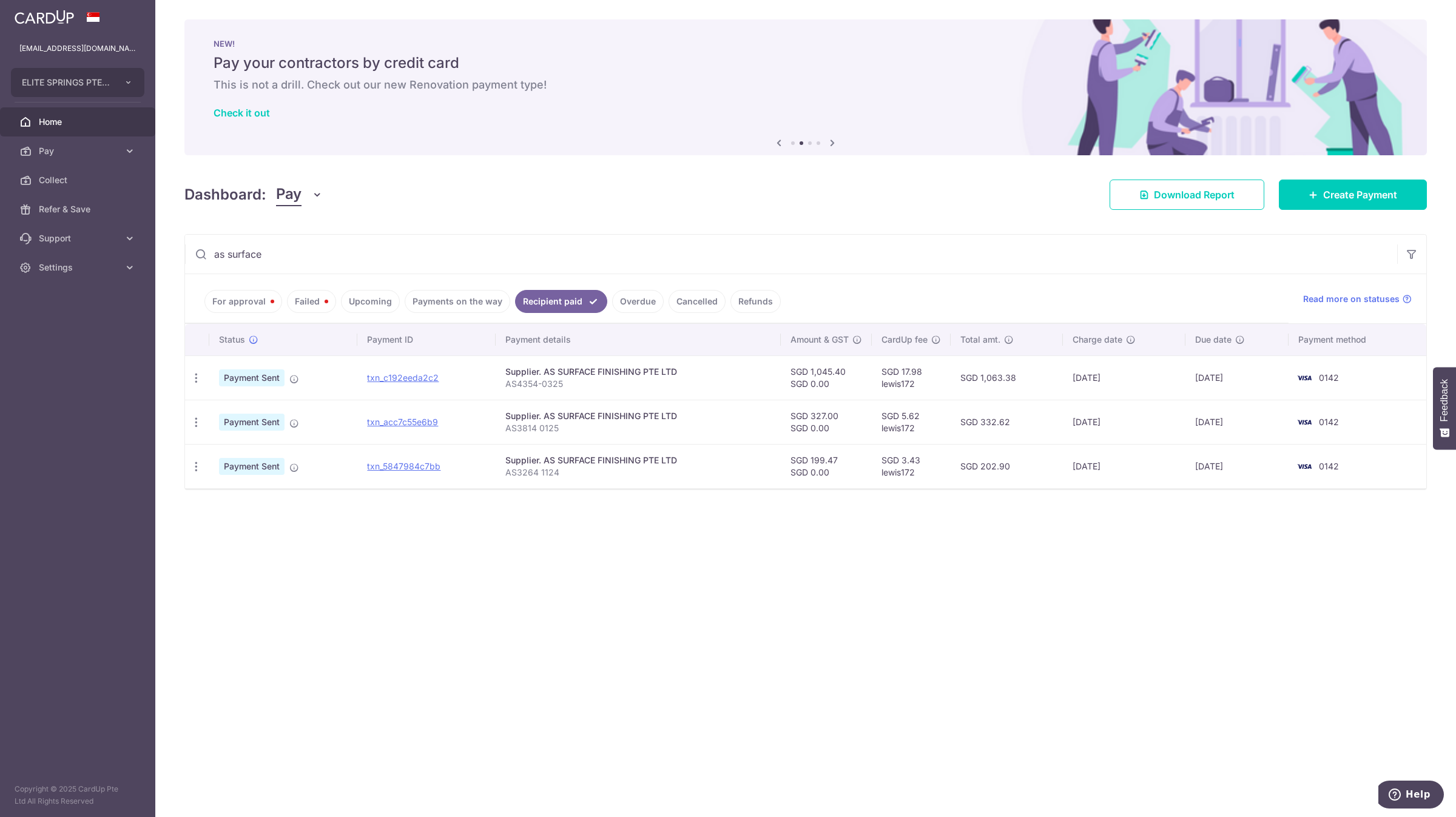
type input "as surface"
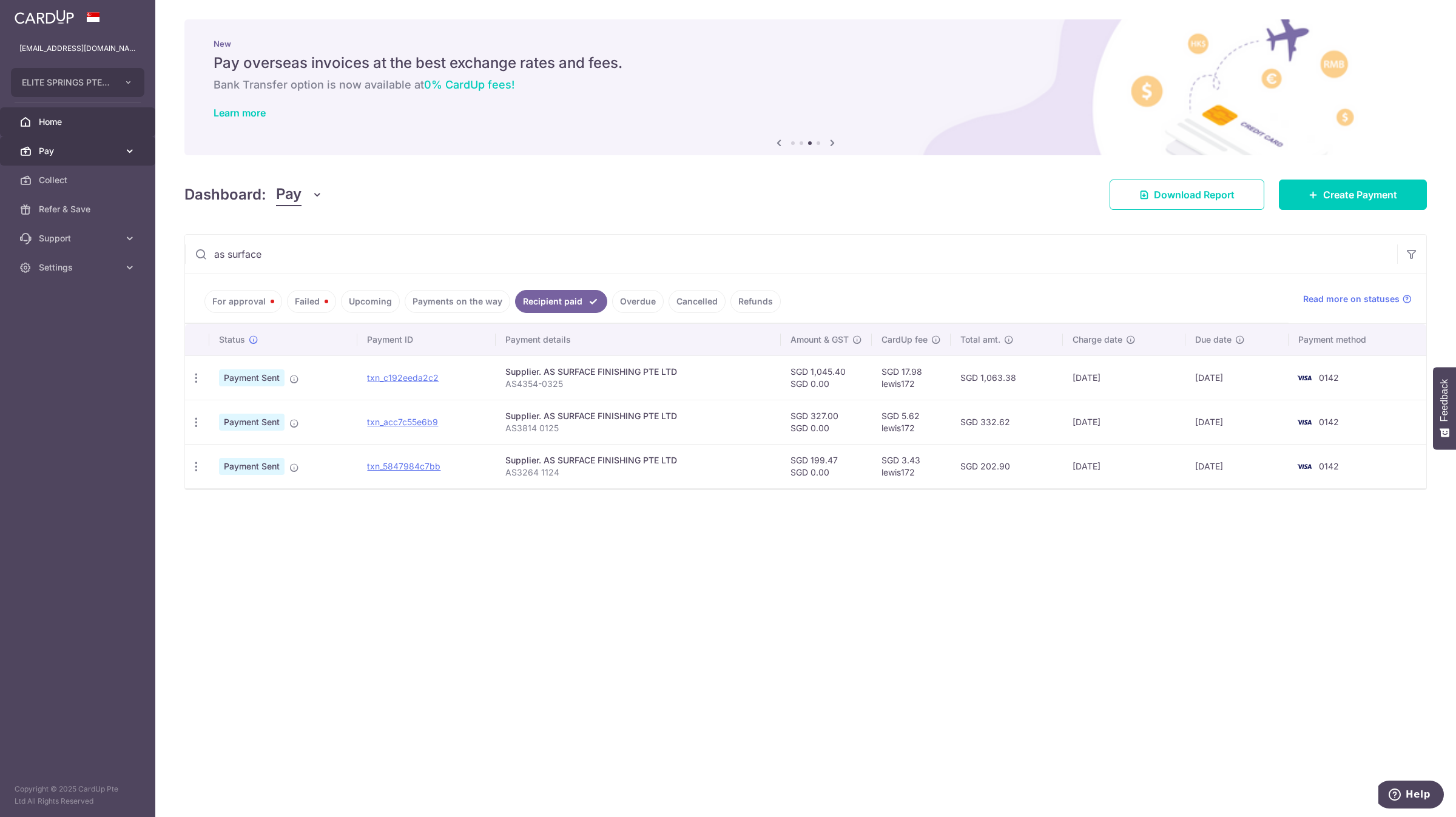
click at [71, 152] on span "Pay" at bounding box center [79, 151] width 80 height 12
click at [103, 184] on span "Payments" at bounding box center [79, 181] width 80 height 12
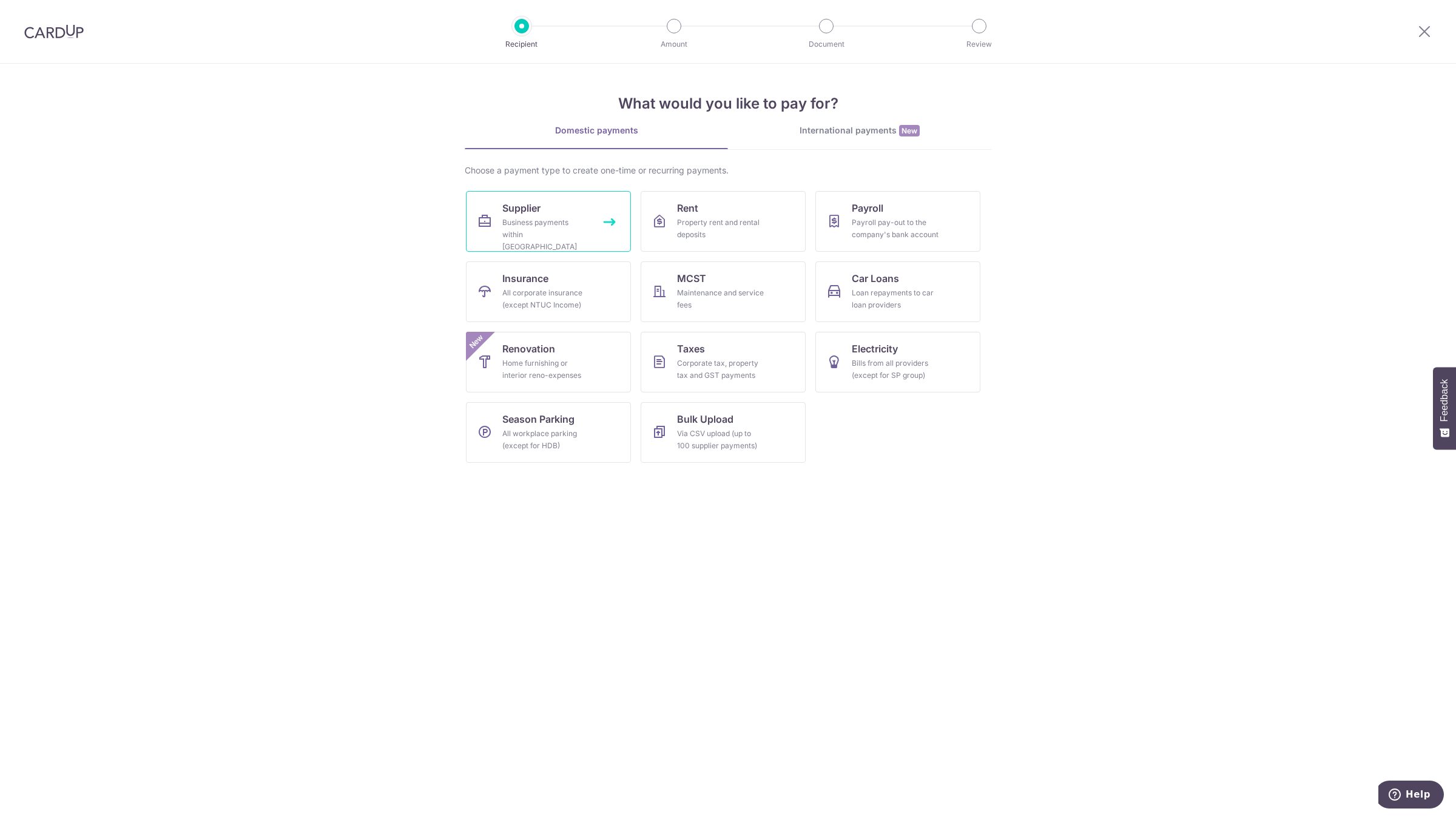
click at [563, 226] on div "Business payments within Singapore" at bounding box center [546, 235] width 87 height 37
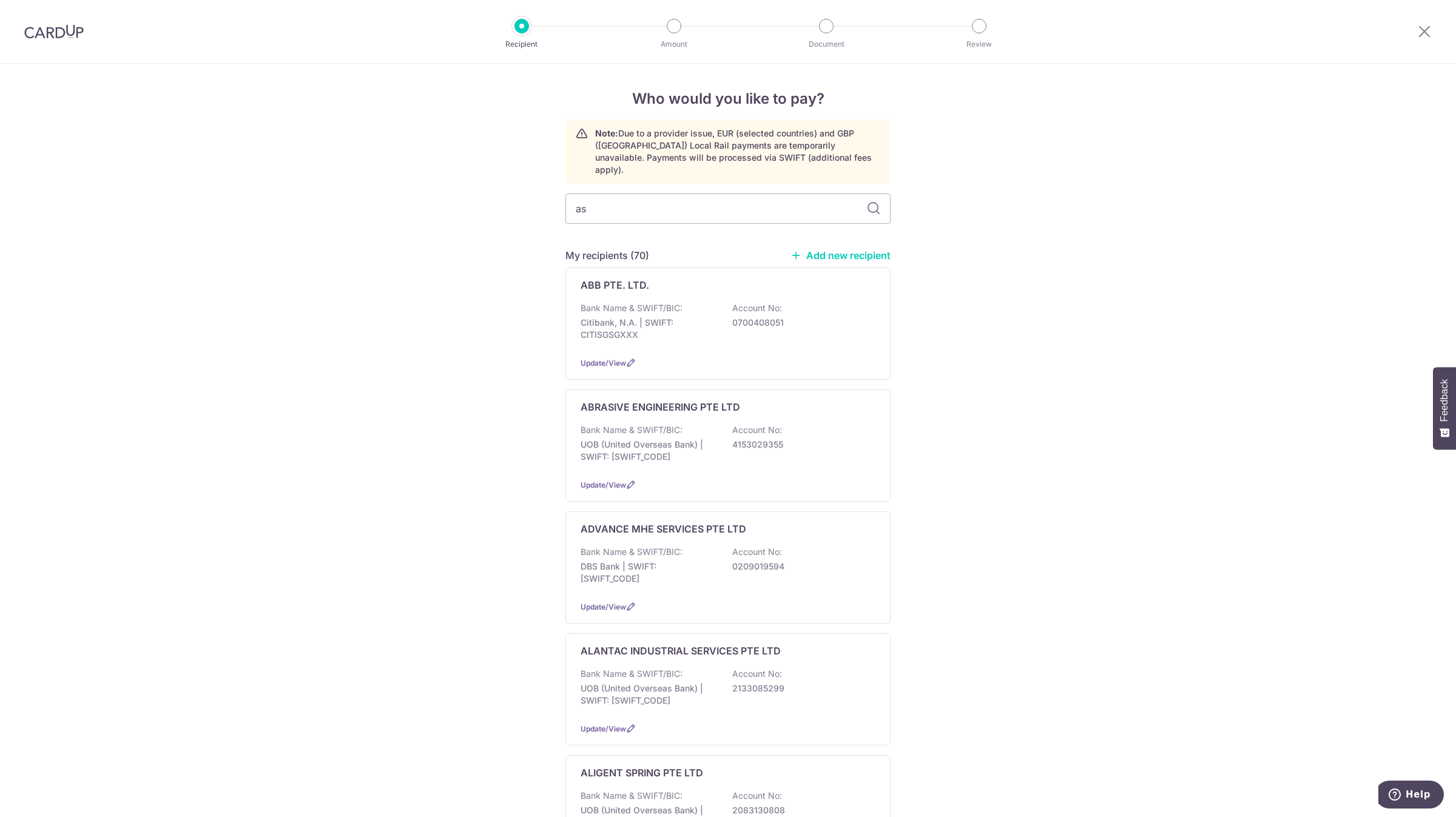
type input "as s"
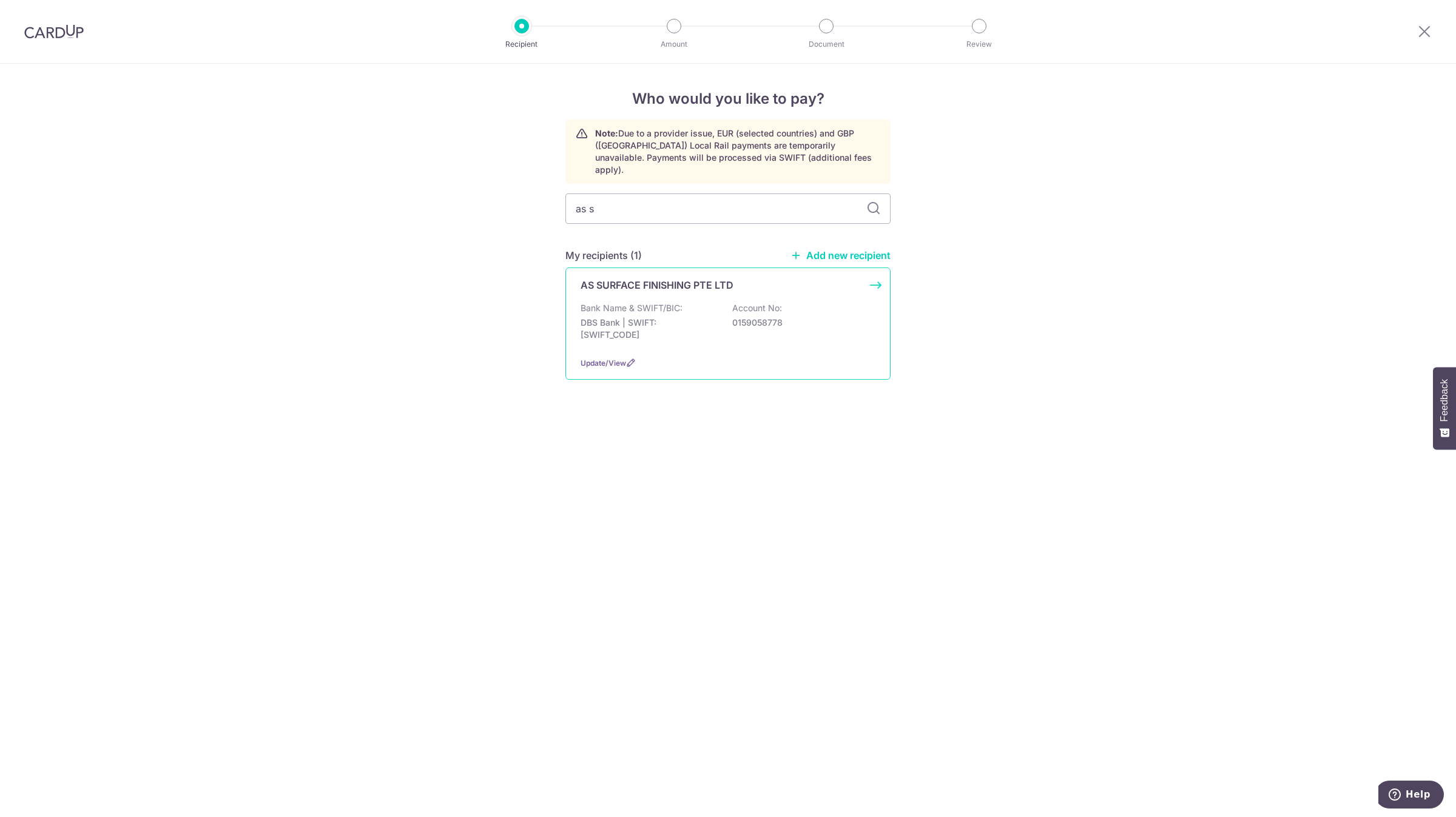
click at [675, 278] on p "AS SURFACE FINISHING PTE LTD" at bounding box center [657, 285] width 153 height 15
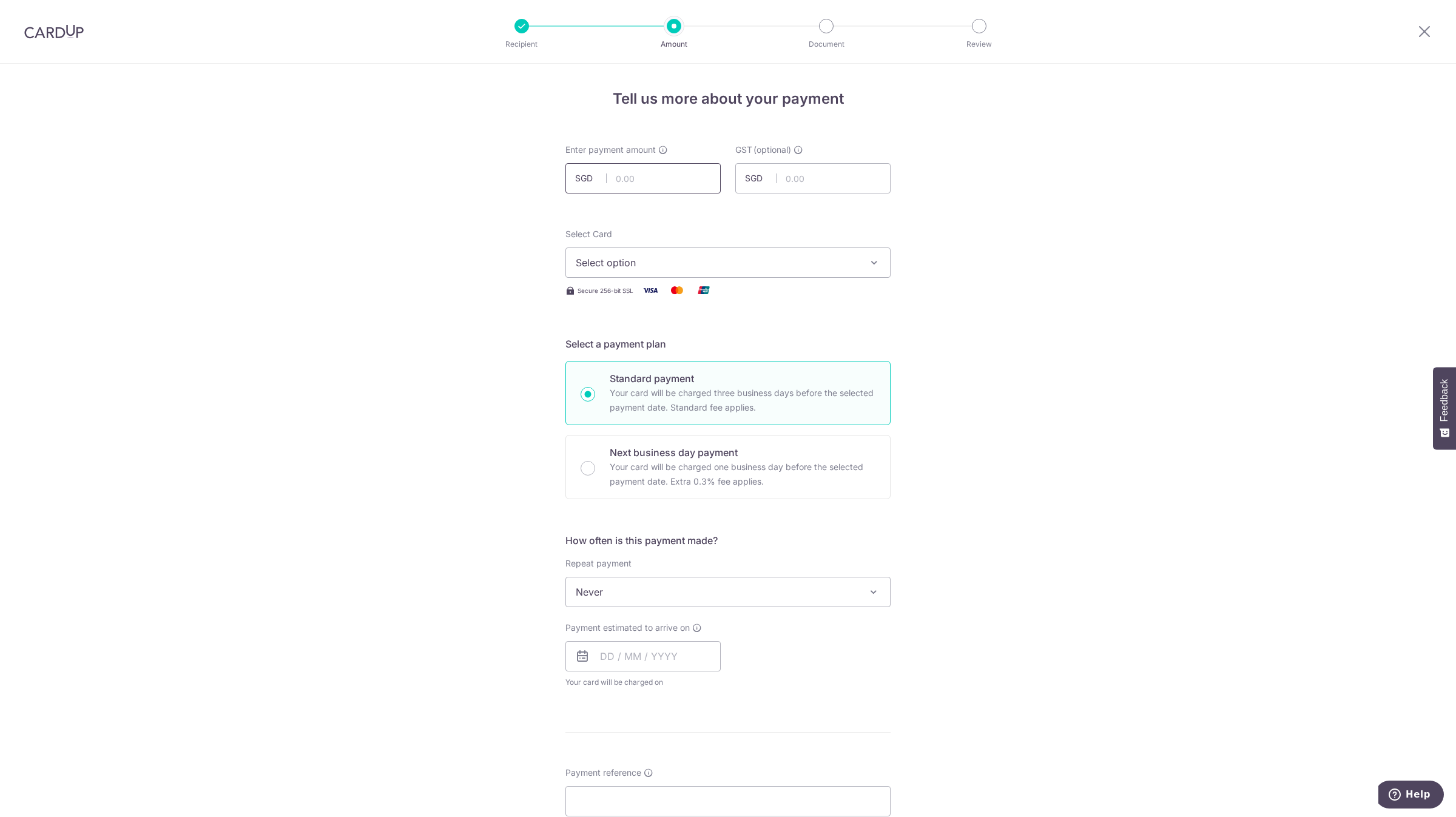
click at [637, 188] on input "text" at bounding box center [643, 178] width 155 height 31
click at [637, 188] on input "text" at bounding box center [643, 178] width 155 height 31
type input "545.00"
type input "0.00"
click at [650, 264] on span "Select option" at bounding box center [716, 262] width 282 height 15
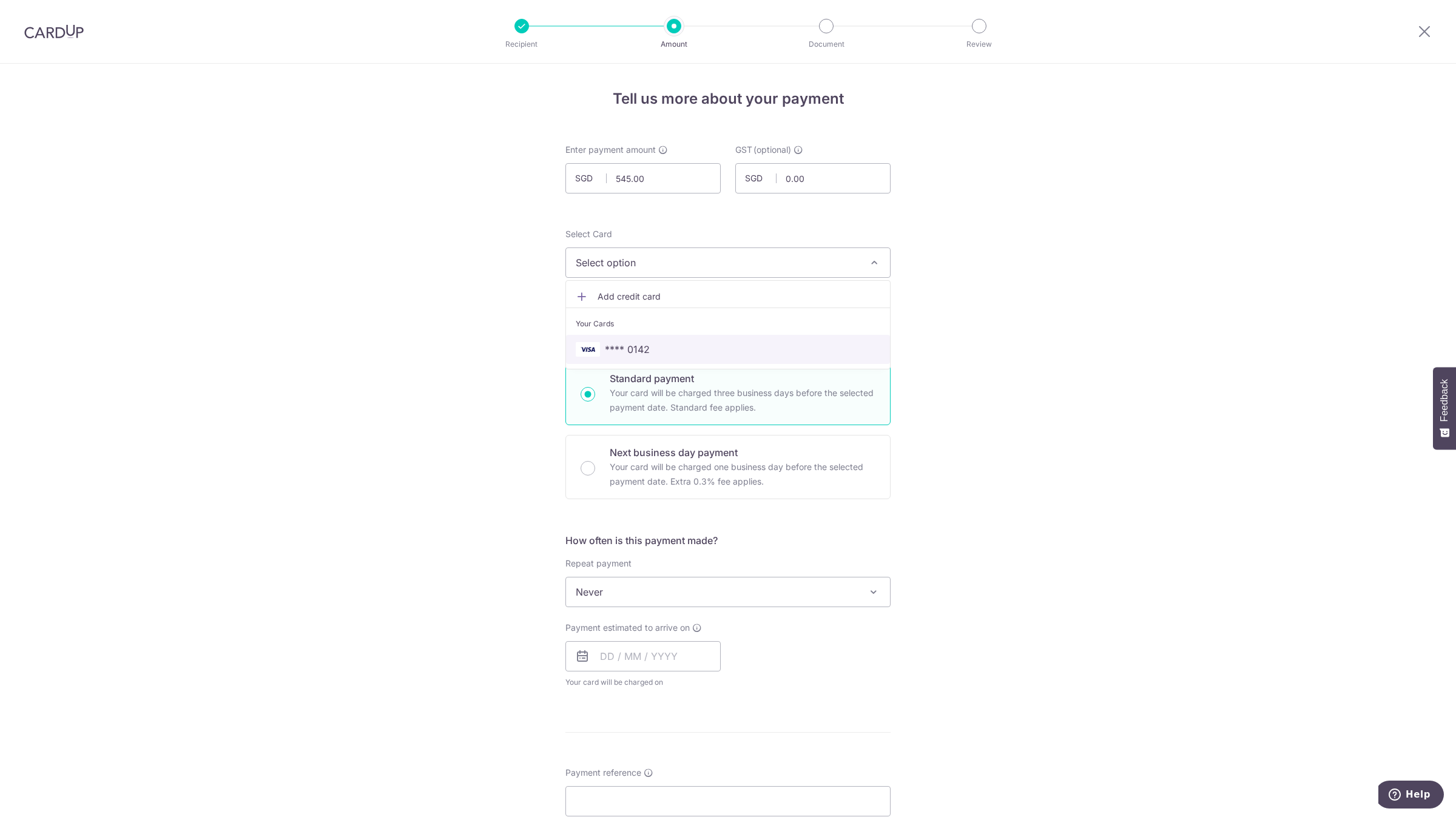
drag, startPoint x: 647, startPoint y: 353, endPoint x: 630, endPoint y: 367, distance: 22.0
click at [647, 353] on span "**** 0142" at bounding box center [728, 349] width 305 height 15
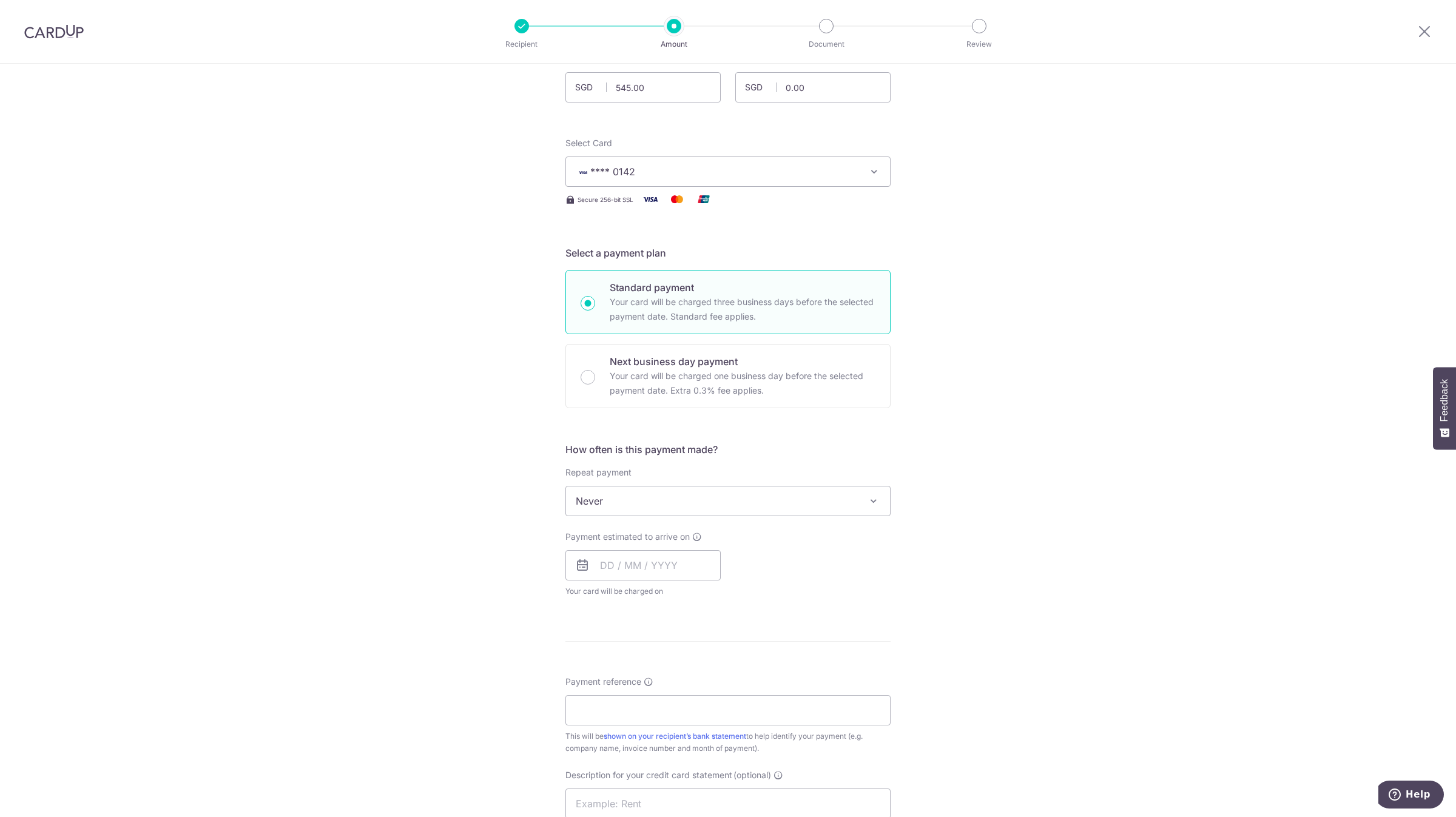
scroll to position [273, 0]
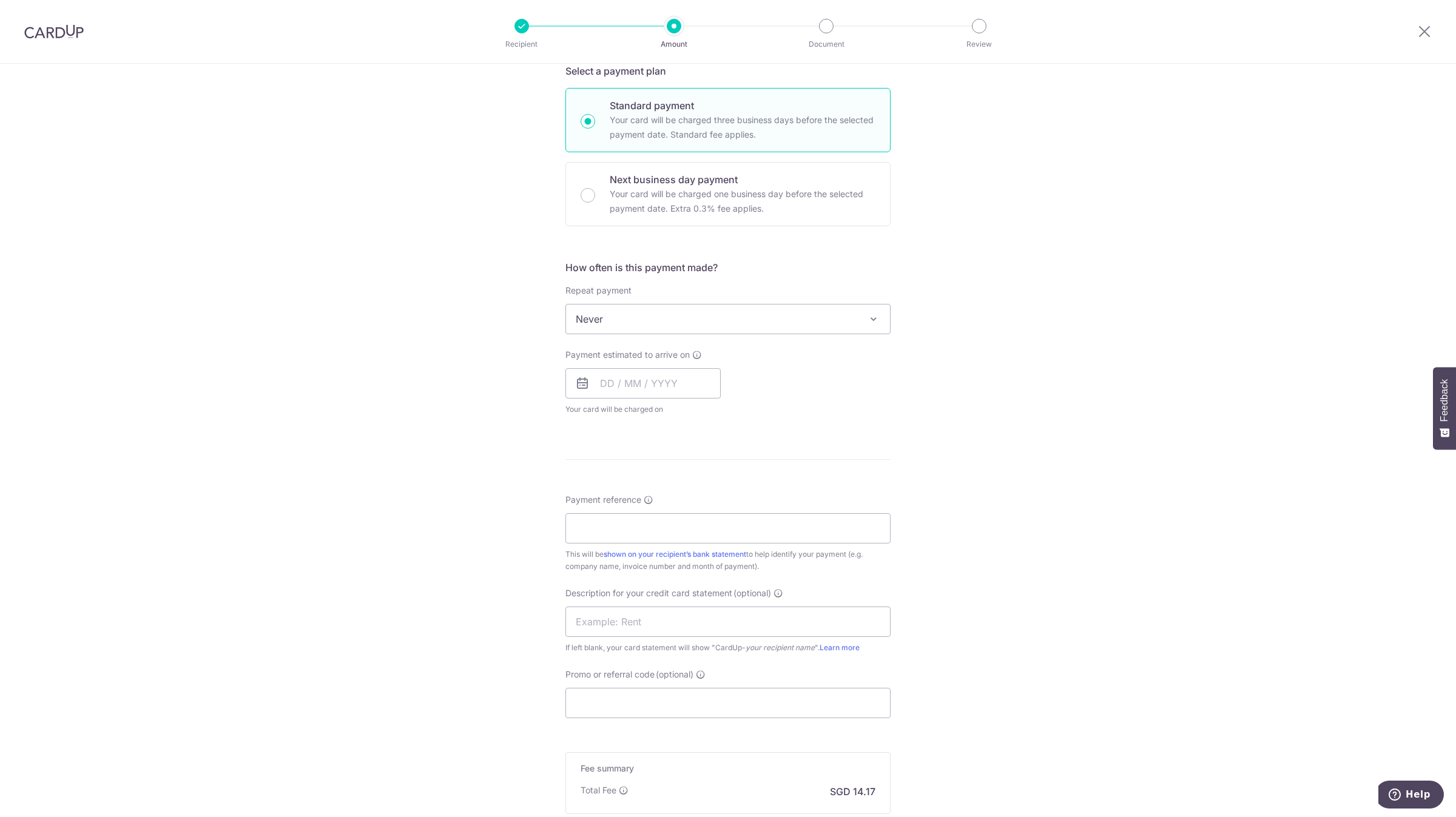
click at [493, 372] on div "Tell us more about your payment Enter payment amount SGD 545.00 545.00 GST (opt…" at bounding box center [728, 380] width 1456 height 1178
click at [646, 378] on input "text" at bounding box center [643, 383] width 155 height 31
drag, startPoint x: 680, startPoint y: 494, endPoint x: 438, endPoint y: 456, distance: 245.0
click at [682, 494] on link "9" at bounding box center [687, 493] width 19 height 19
type input "[DATE]"
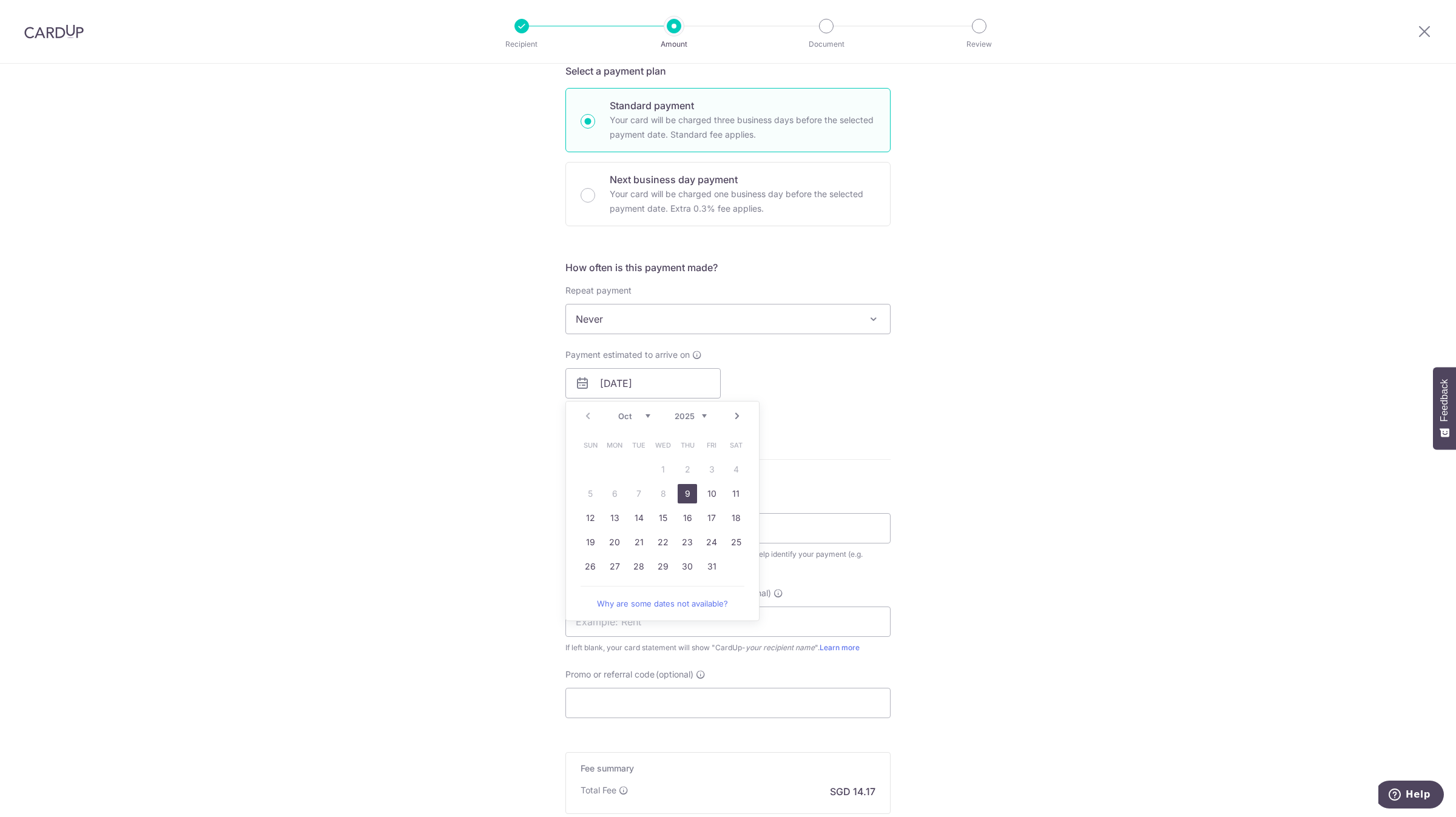
click at [438, 455] on div "Tell us more about your payment Enter payment amount SGD 545.00 545.00 GST (opt…" at bounding box center [728, 380] width 1456 height 1178
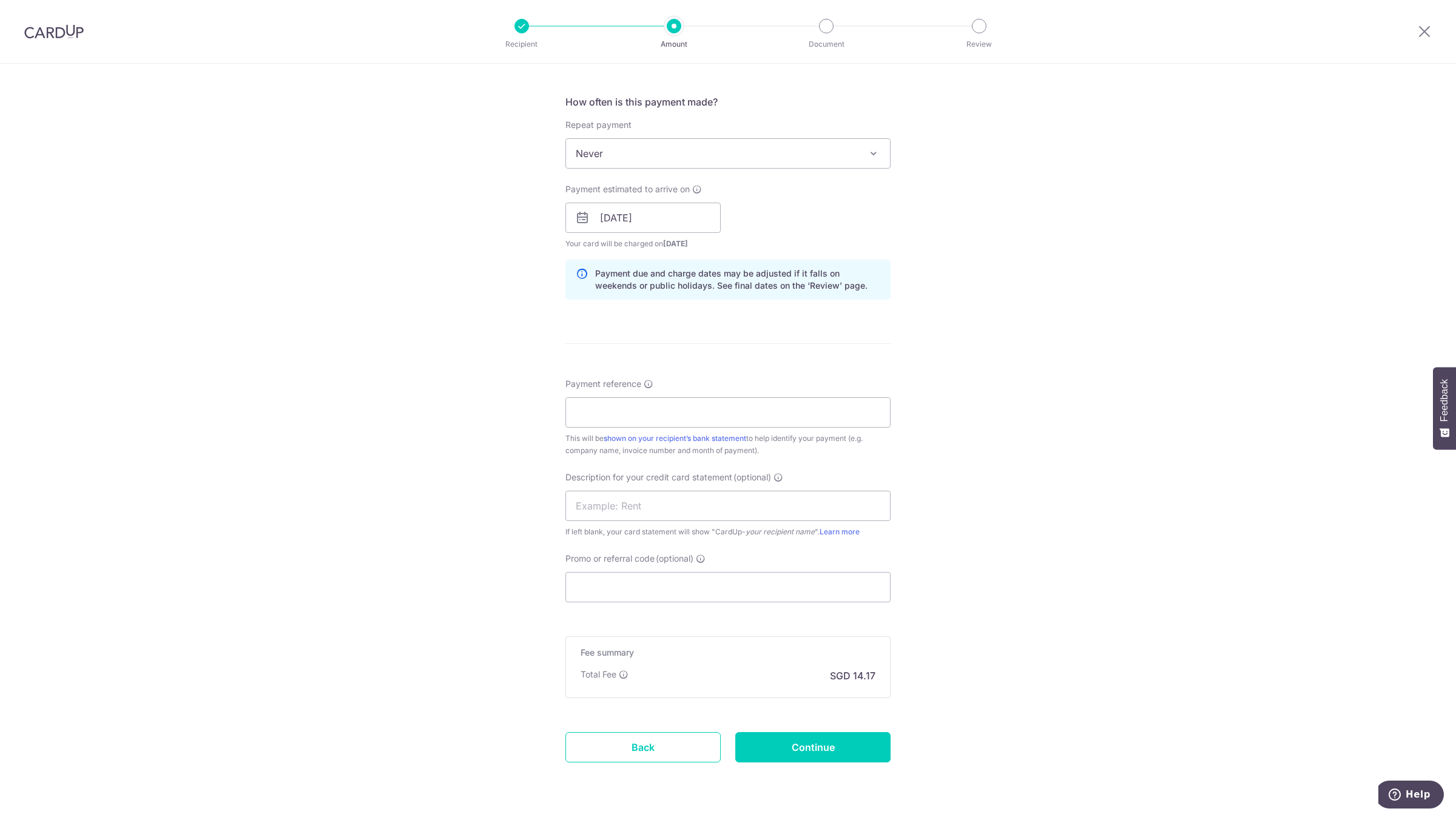
scroll to position [455, 0]
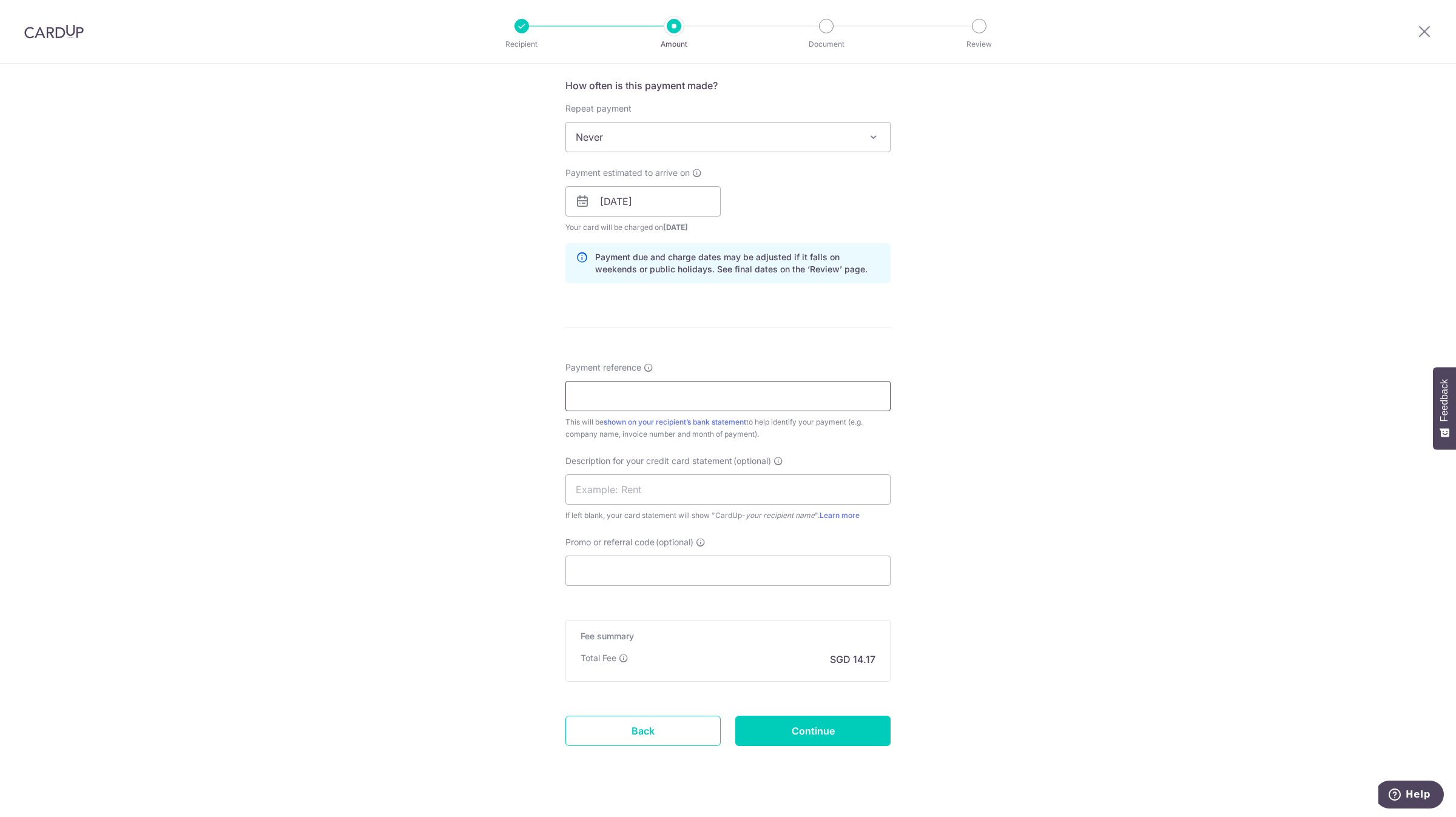
click at [666, 402] on input "Payment reference" at bounding box center [728, 396] width 325 height 31
type input "AS5483,AS5591, AS5695"
click at [598, 397] on input "AS5483,AS5591, AS5695" at bounding box center [728, 396] width 325 height 31
click at [597, 493] on input "text" at bounding box center [728, 490] width 325 height 31
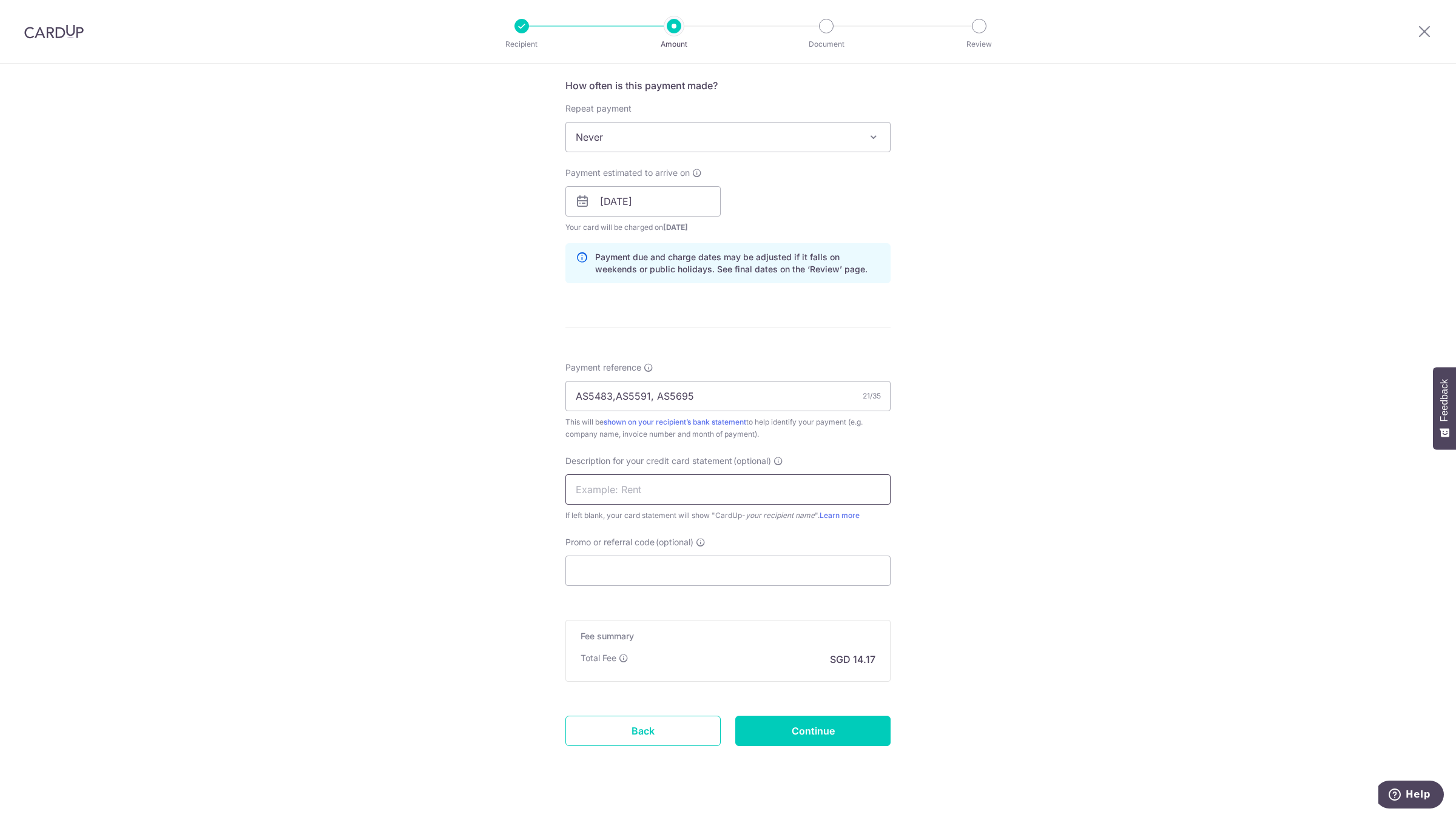
paste input "AS5483"
drag, startPoint x: 622, startPoint y: 490, endPoint x: 551, endPoint y: 490, distance: 71.0
click at [551, 490] on div "Tell us more about your payment Enter payment amount SGD 545.00 545.00 GST (opt…" at bounding box center [728, 223] width 1456 height 1228
type input "AS5483 5591 695"
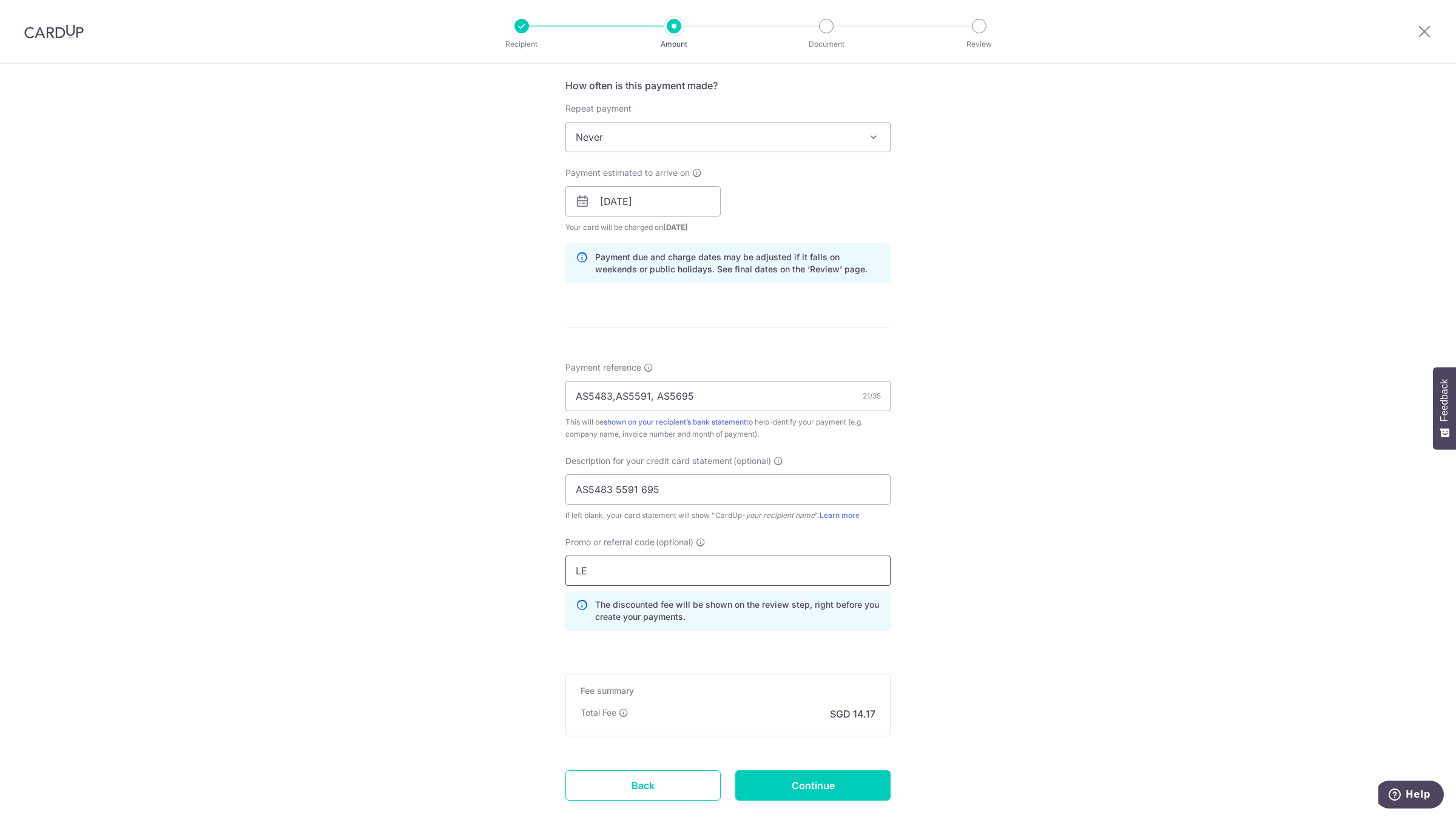
type input "L"
type input "lewis172"
click at [796, 772] on input "Continue" at bounding box center [813, 786] width 155 height 31
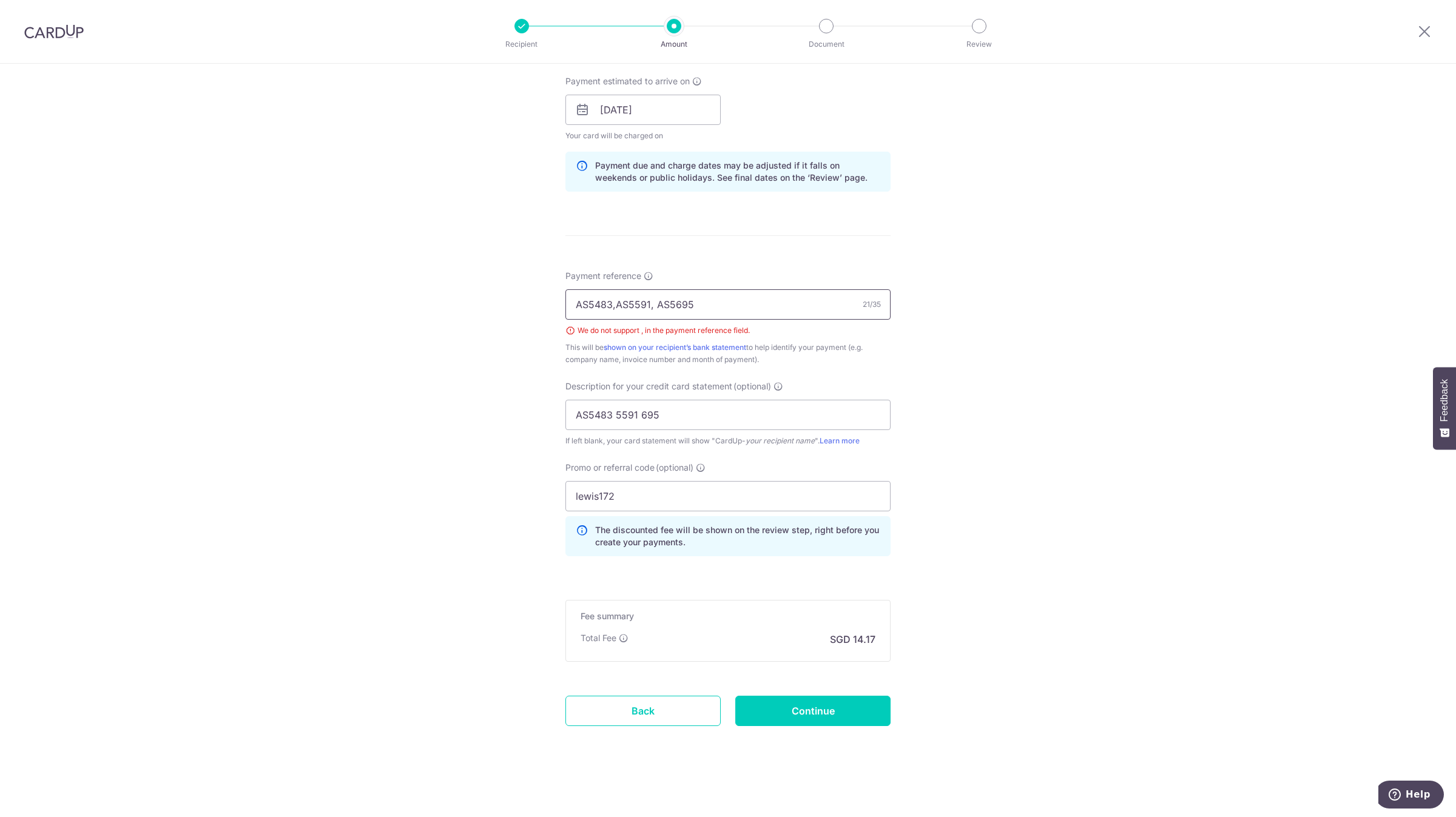
click at [650, 304] on input "AS5483,AS5591, AS5695" at bounding box center [728, 304] width 325 height 31
type input "AS5483 AS5591 AS5695"
click at [839, 710] on input "Continue" at bounding box center [813, 711] width 155 height 31
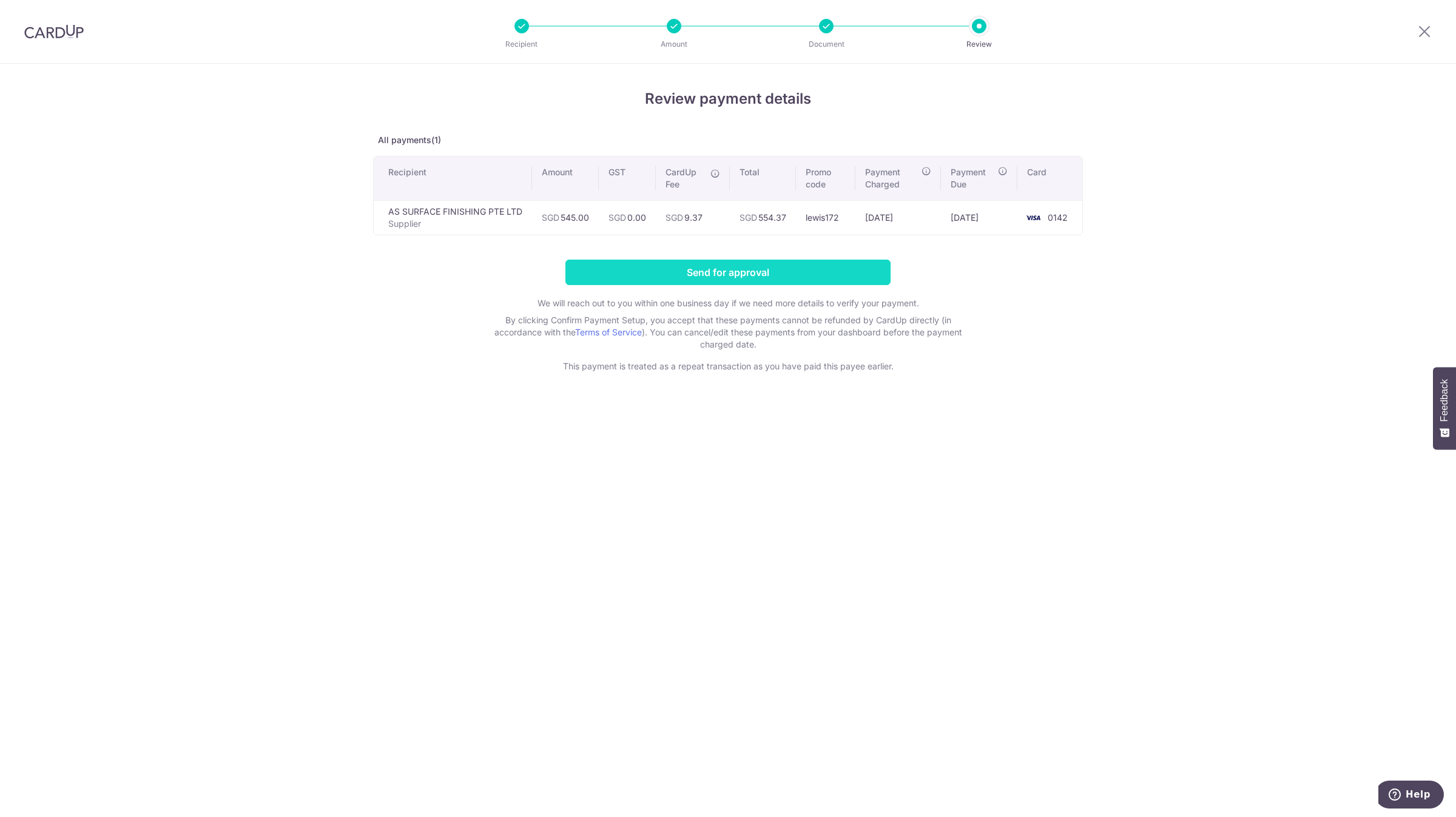
click at [593, 273] on input "Send for approval" at bounding box center [728, 272] width 325 height 25
